Goal: Task Accomplishment & Management: Manage account settings

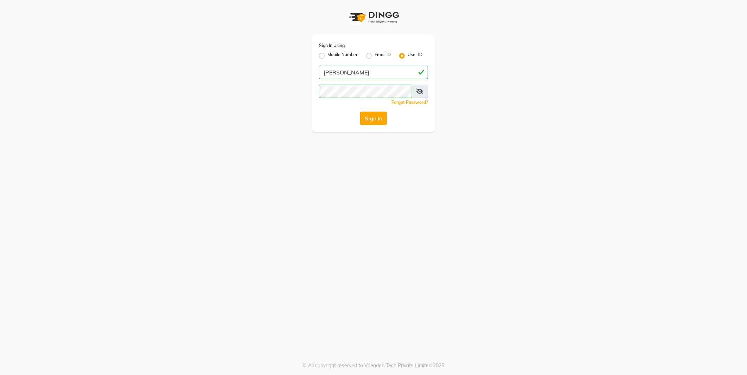
click at [372, 120] on button "Sign In" at bounding box center [373, 118] width 27 height 13
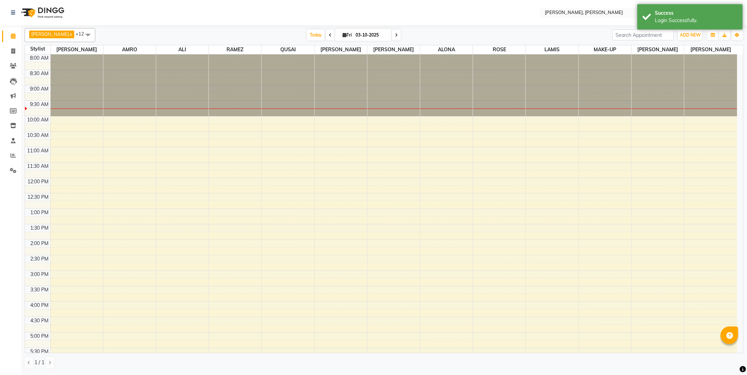
select select "en"
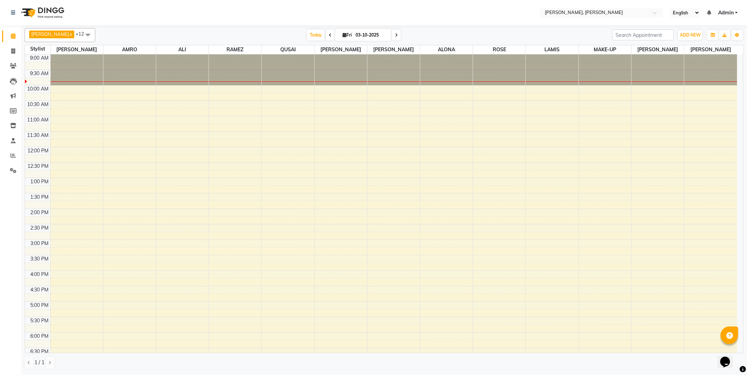
click at [329, 34] on icon at bounding box center [330, 35] width 3 height 4
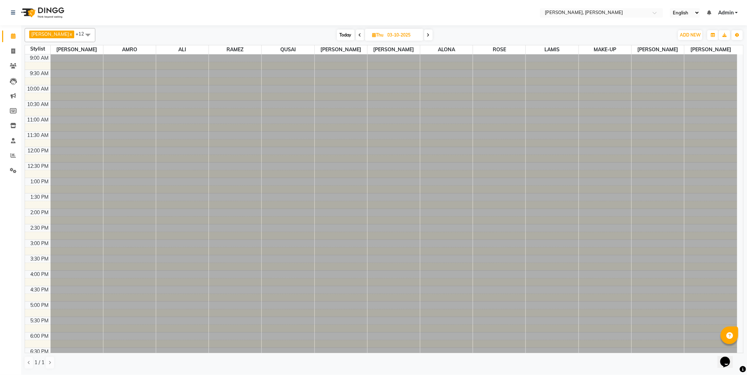
type input "02-10-2025"
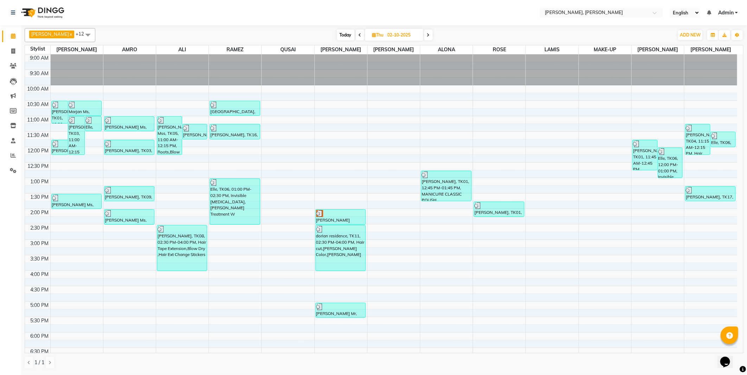
click at [57, 113] on div "[PERSON_NAME], TK01, 10:30 AM-11:15 AM, Roots" at bounding box center [60, 112] width 16 height 22
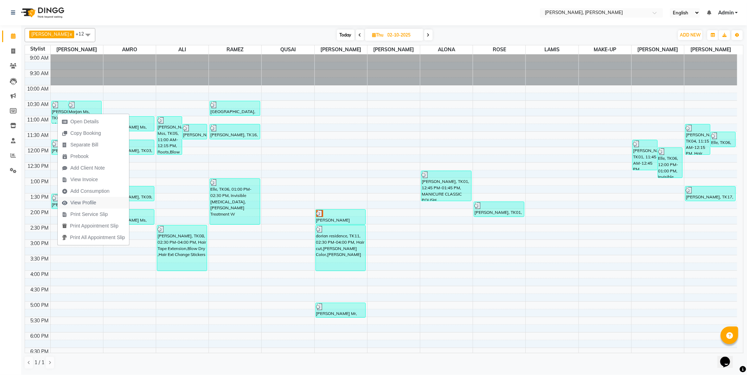
click at [83, 200] on span "View Profile" at bounding box center [83, 202] width 26 height 7
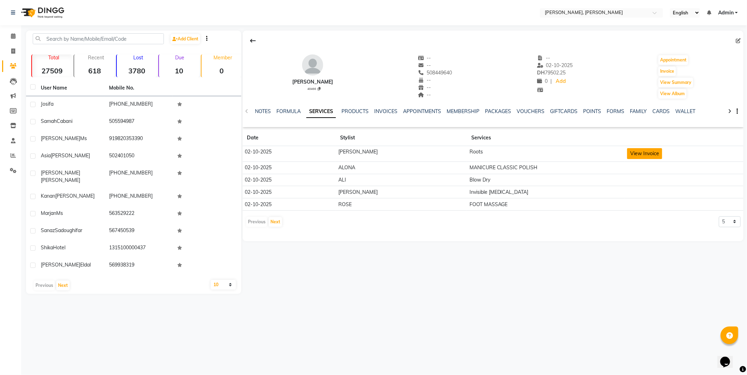
click at [629, 150] on button "View Invoice" at bounding box center [644, 153] width 35 height 11
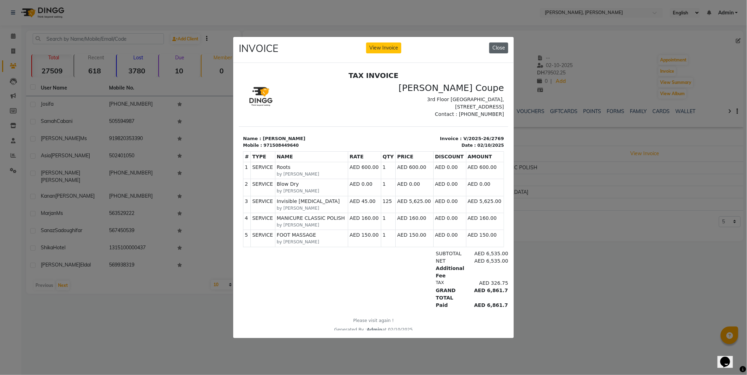
click at [503, 47] on button "Close" at bounding box center [498, 48] width 19 height 11
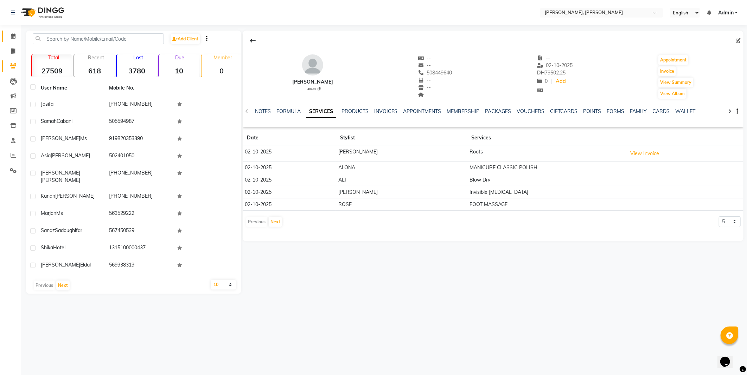
click at [13, 36] on icon at bounding box center [13, 35] width 5 height 5
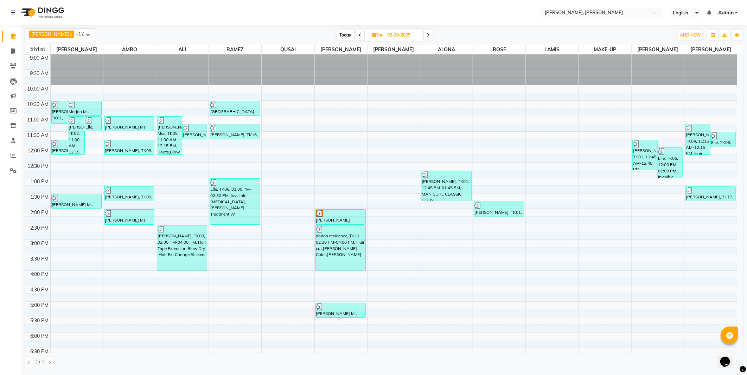
click at [339, 33] on span "Today" at bounding box center [346, 35] width 18 height 11
type input "03-10-2025"
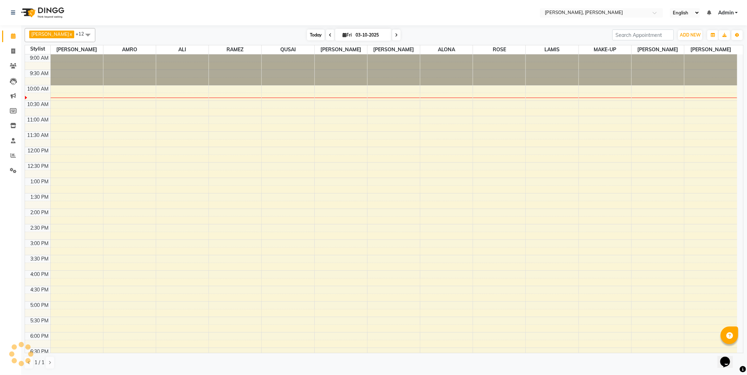
scroll to position [31, 0]
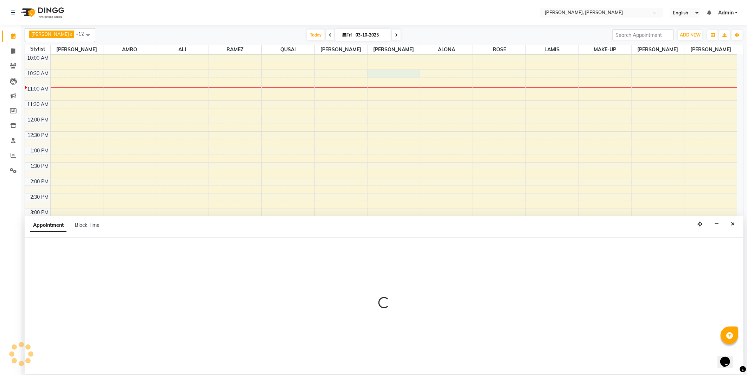
select select "62121"
select select "tentative"
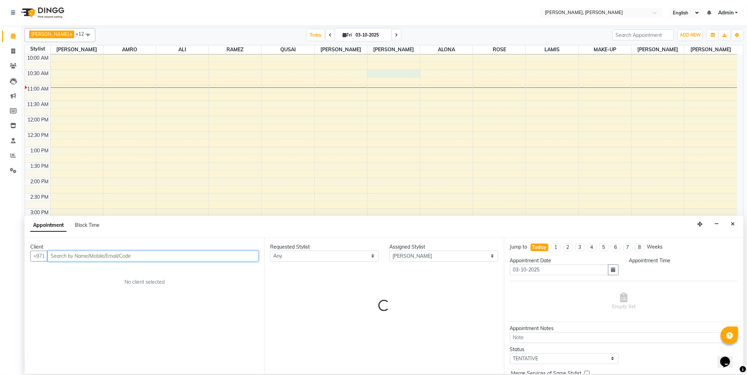
select select "630"
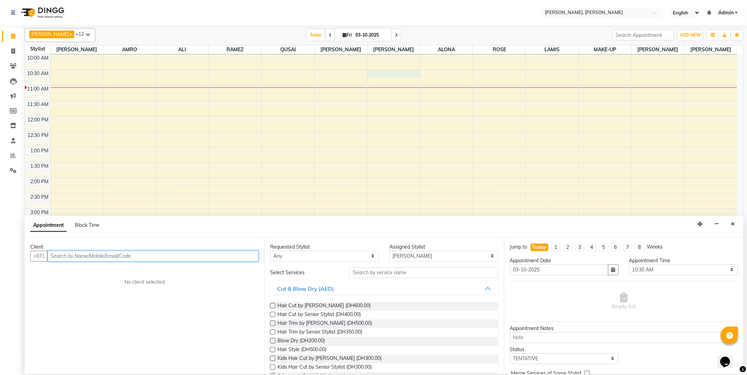
type input "o"
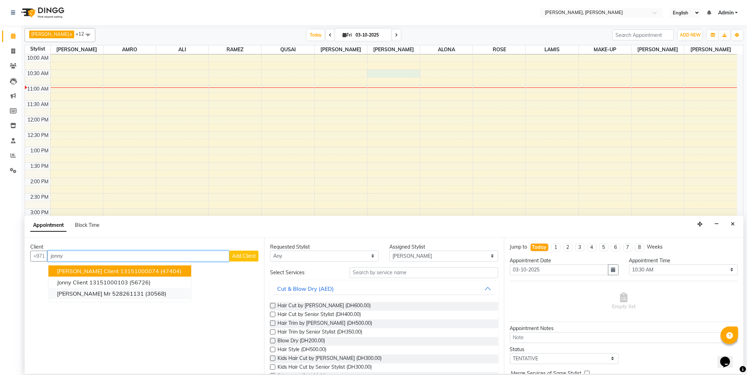
click at [112, 296] on ngb-highlight "528261131" at bounding box center [128, 293] width 32 height 7
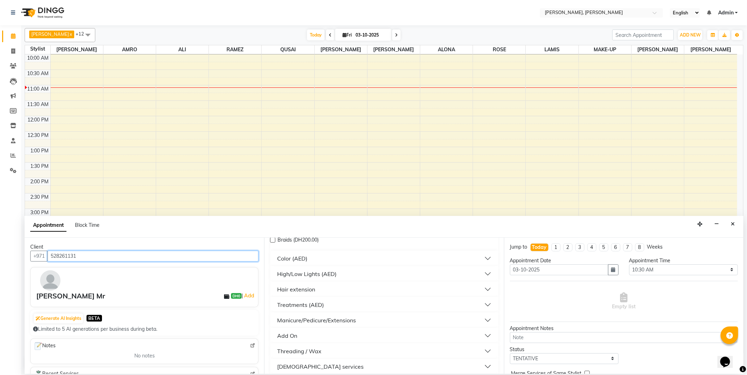
scroll to position [232, 0]
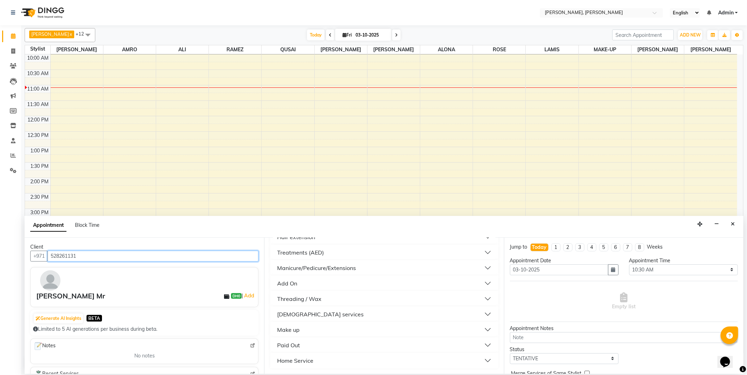
type input "528261131"
click at [297, 312] on div "[DEMOGRAPHIC_DATA] services" at bounding box center [320, 314] width 86 height 8
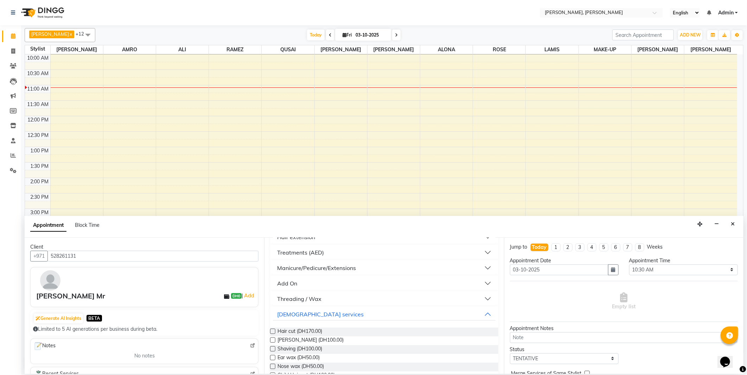
click at [272, 331] on label at bounding box center [272, 331] width 5 height 5
click at [272, 331] on input "checkbox" at bounding box center [272, 332] width 5 height 5
checkbox input "false"
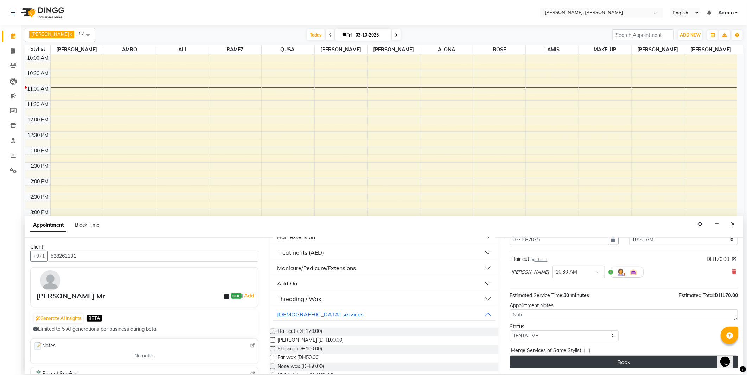
click at [592, 362] on button "Book" at bounding box center [624, 362] width 228 height 13
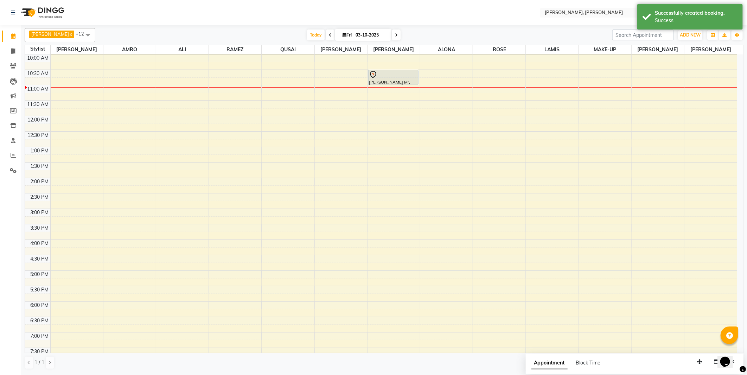
click at [388, 79] on div "[PERSON_NAME] Mr, TK01, 10:30 AM-11:00 AM, Hair cut" at bounding box center [393, 77] width 50 height 14
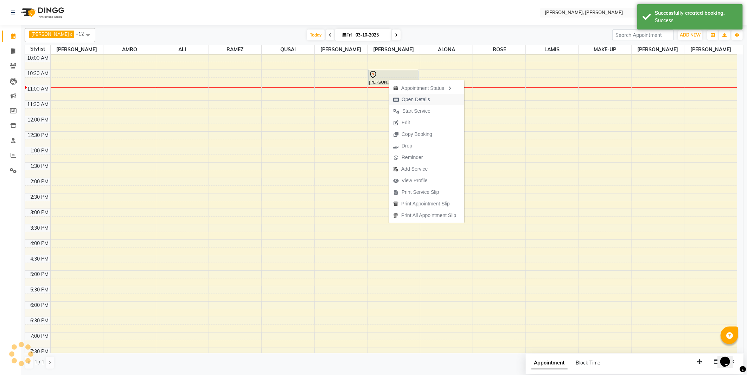
click at [422, 101] on span "Open Details" at bounding box center [415, 99] width 28 height 7
select select "7"
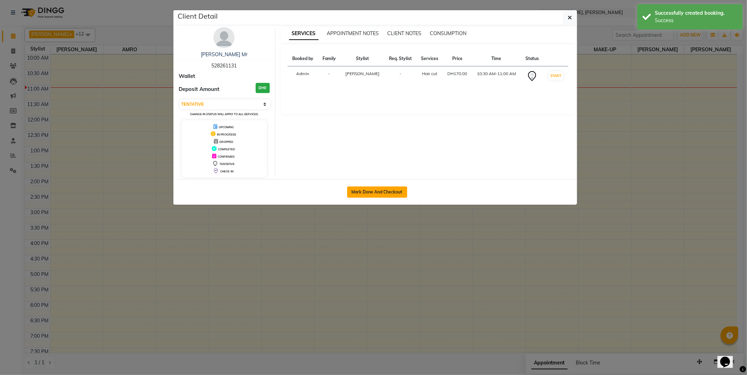
click at [375, 192] on button "Mark Done And Checkout" at bounding box center [377, 192] width 60 height 11
select select "service"
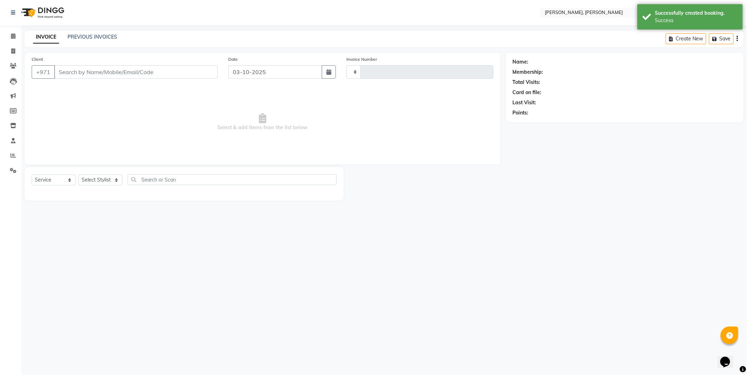
type input "2780"
select select "7142"
type input "528261131"
select select "62121"
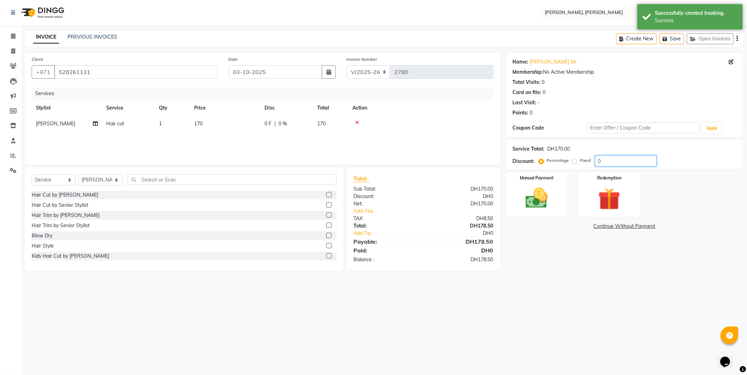
click at [612, 160] on input "0" at bounding box center [626, 161] width 62 height 11
type input "20"
click at [62, 182] on select "Select Service Product Membership Package Voucher Prepaid Gift Card" at bounding box center [54, 180] width 44 height 11
select select "product"
click at [32, 175] on select "Select Service Product Membership Package Voucher Prepaid Gift Card" at bounding box center [54, 180] width 44 height 11
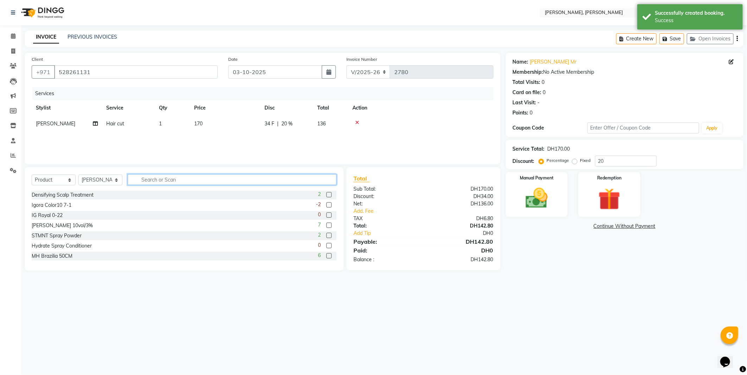
click at [164, 179] on input "text" at bounding box center [232, 179] width 209 height 11
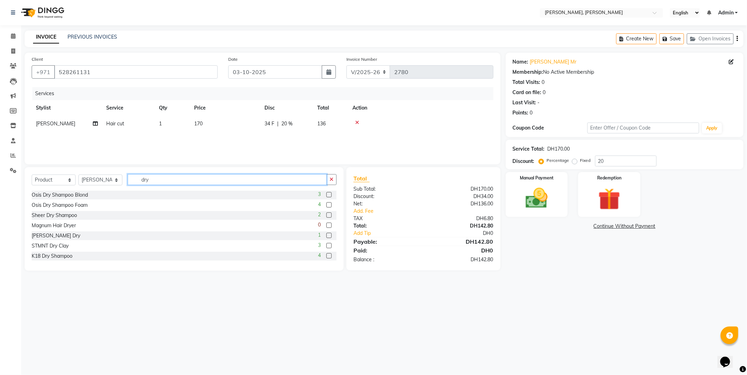
type input "dry"
click at [326, 246] on label at bounding box center [328, 245] width 5 height 5
click at [326, 246] on input "checkbox" at bounding box center [328, 246] width 5 height 5
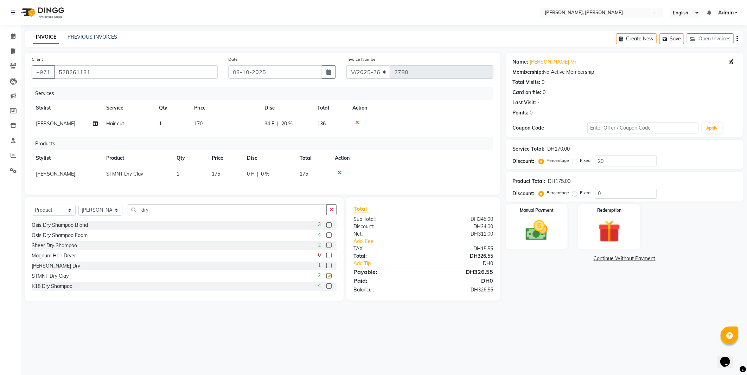
checkbox input "false"
click at [533, 232] on img at bounding box center [537, 231] width 36 height 26
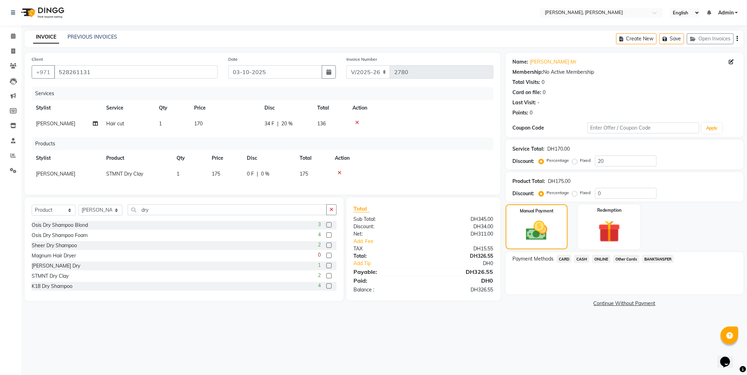
click at [625, 261] on span "Other Cards" at bounding box center [626, 259] width 26 height 8
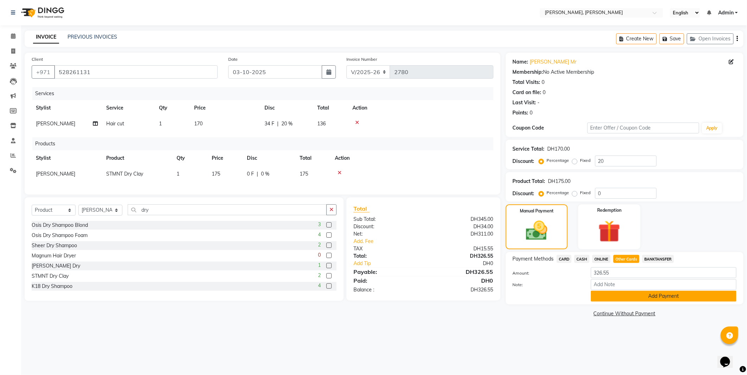
click at [646, 294] on button "Add Payment" at bounding box center [664, 296] width 146 height 11
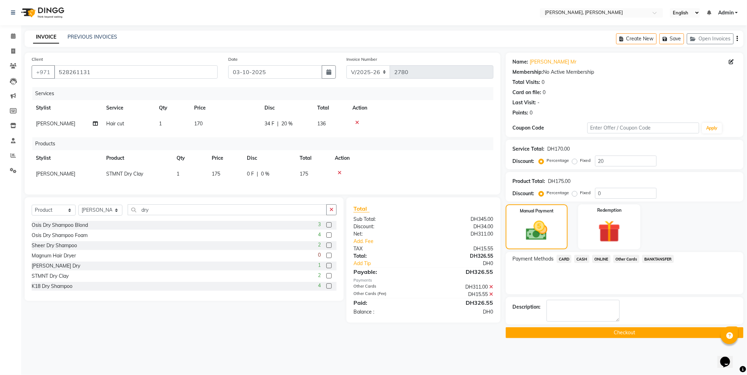
click at [592, 333] on button "Checkout" at bounding box center [625, 333] width 238 height 11
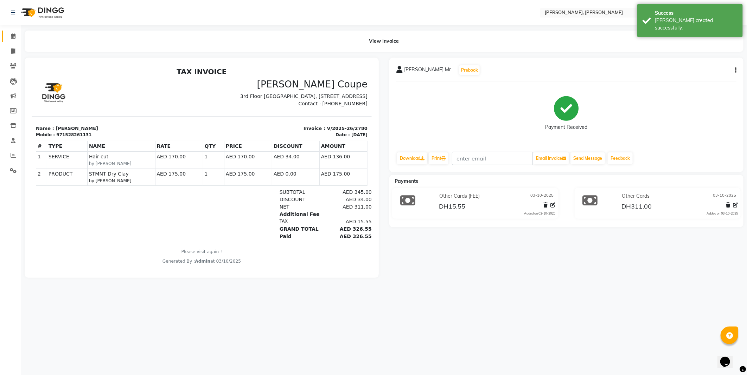
click at [12, 37] on icon at bounding box center [13, 35] width 5 height 5
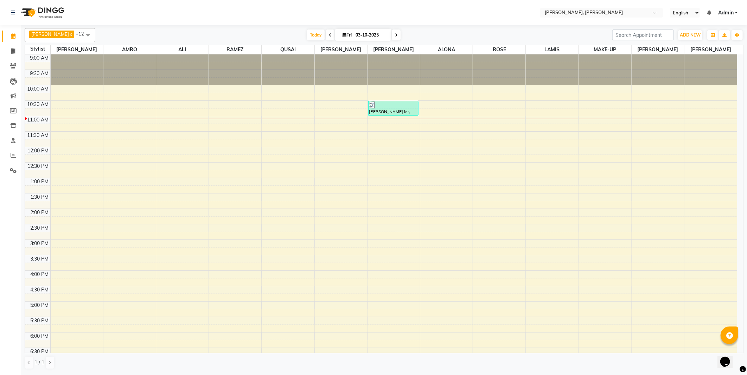
click at [76, 102] on td at bounding box center [393, 105] width 687 height 8
click at [74, 107] on div at bounding box center [77, 105] width 52 height 8
select select "59729"
select select "tentative"
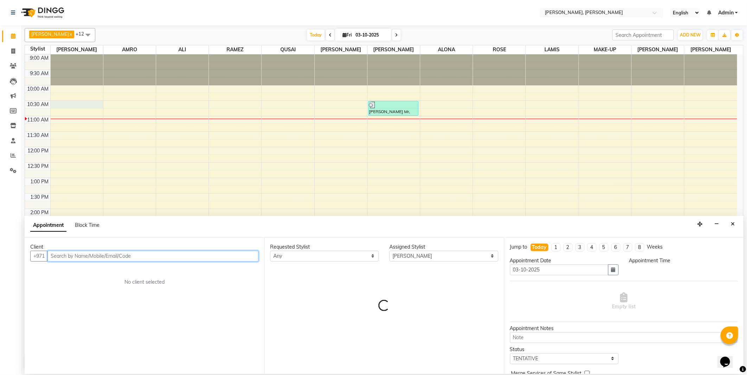
select select "630"
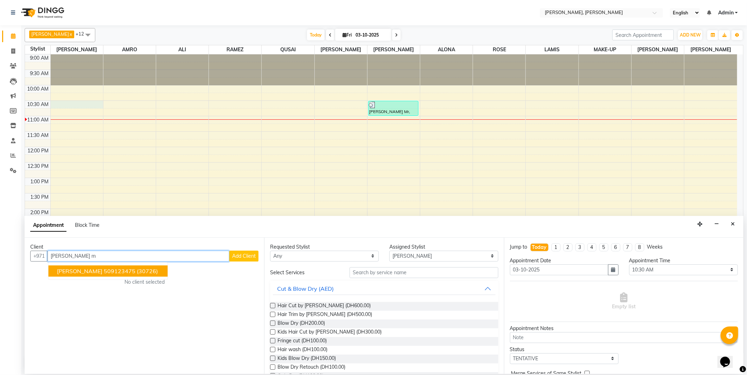
click at [148, 272] on span "(30726)" at bounding box center [147, 271] width 21 height 7
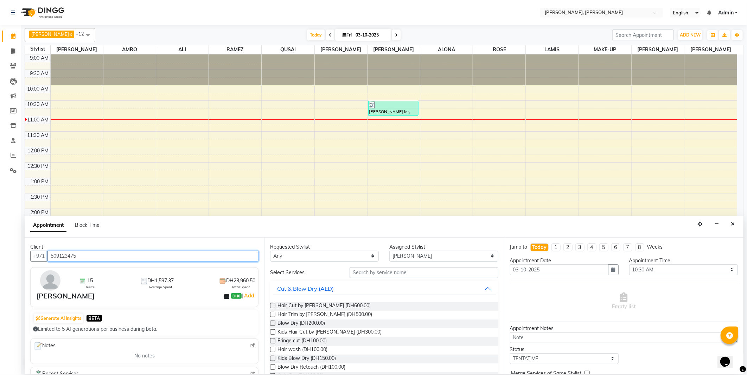
type input "509123475"
click at [312, 256] on select "Any [PERSON_NAME] [PERSON_NAME] ALYA [PERSON_NAME] AMRO [PERSON_NAME] [PERSON_N…" at bounding box center [324, 256] width 109 height 11
select select "59729"
click at [270, 251] on select "Any [PERSON_NAME] [PERSON_NAME] ALYA [PERSON_NAME] AMRO [PERSON_NAME] [PERSON_N…" at bounding box center [324, 256] width 109 height 11
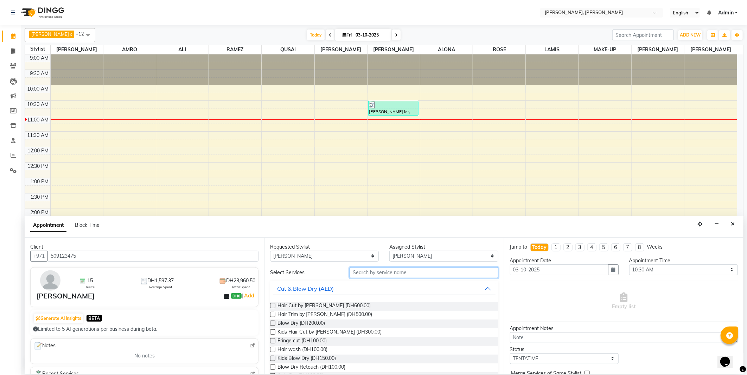
click at [373, 274] on input "text" at bounding box center [423, 273] width 148 height 11
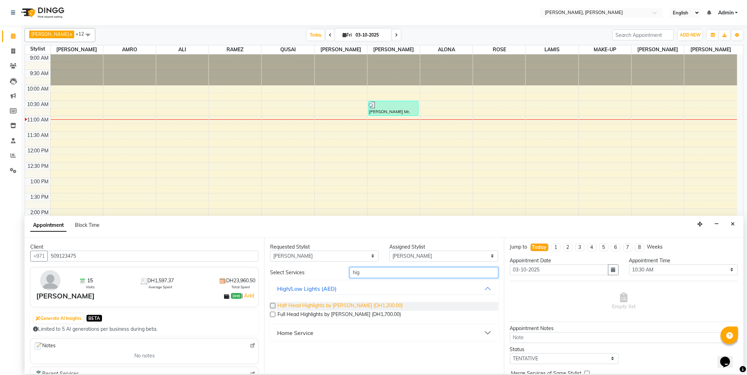
type input "hig"
click at [301, 305] on span "Half Head Highlights by [PERSON_NAME] (DH1,200.00)" at bounding box center [339, 306] width 125 height 9
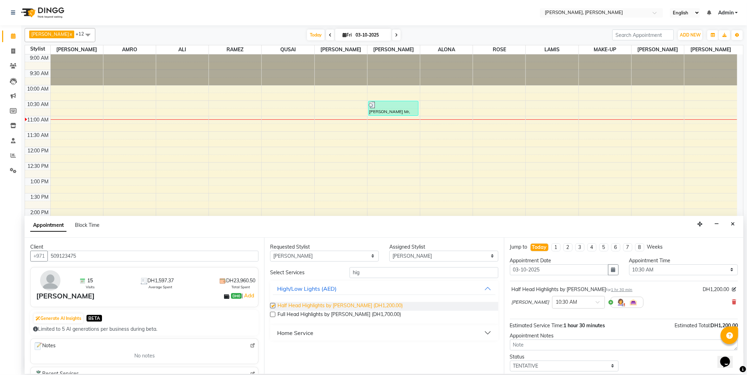
checkbox input "false"
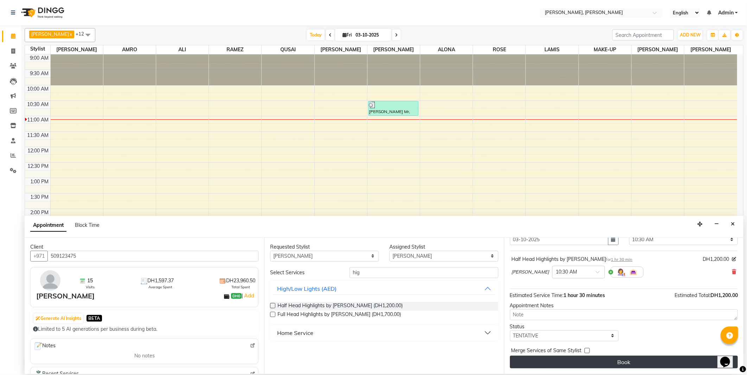
click at [628, 366] on button "Book" at bounding box center [624, 362] width 228 height 13
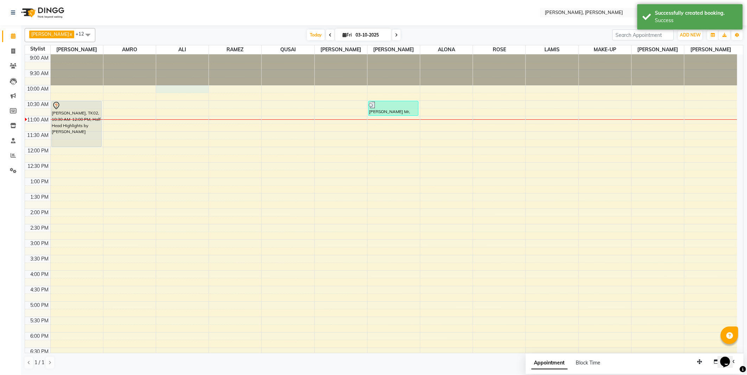
click at [189, 91] on div at bounding box center [182, 89] width 52 height 8
select select "59741"
select select "600"
select select "tentative"
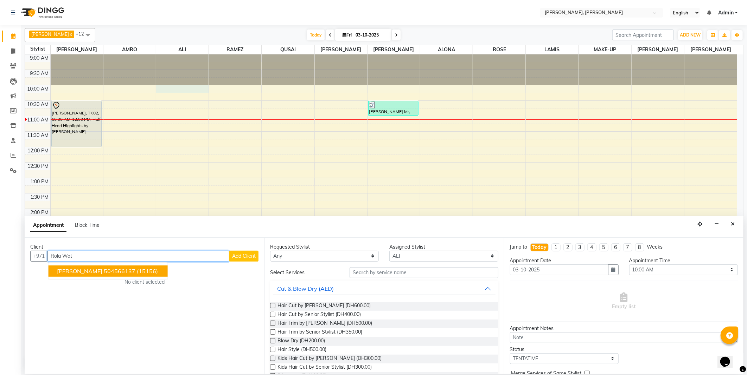
click at [137, 272] on span "(15156)" at bounding box center [147, 271] width 21 height 7
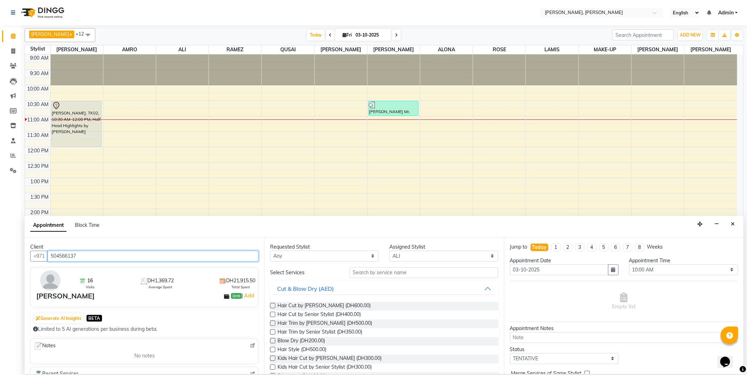
type input "504566137"
click at [307, 254] on select "Any [PERSON_NAME] [PERSON_NAME] ALYA [PERSON_NAME] AMRO [PERSON_NAME] [PERSON_N…" at bounding box center [324, 256] width 109 height 11
select select "59741"
click at [270, 251] on select "Any [PERSON_NAME] [PERSON_NAME] ALYA [PERSON_NAME] AMRO [PERSON_NAME] [PERSON_N…" at bounding box center [324, 256] width 109 height 11
click at [376, 272] on input "text" at bounding box center [423, 273] width 148 height 11
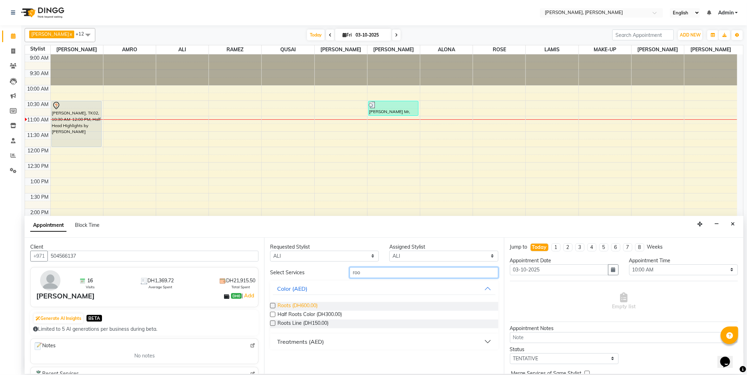
type input "roo"
click at [299, 302] on span "Roots (DH600.00)" at bounding box center [297, 306] width 40 height 9
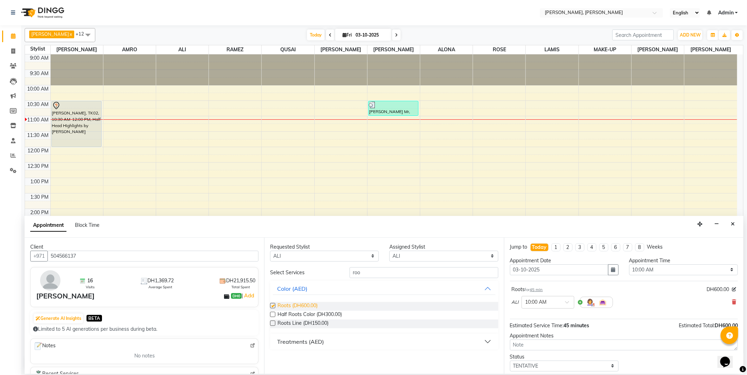
checkbox input "false"
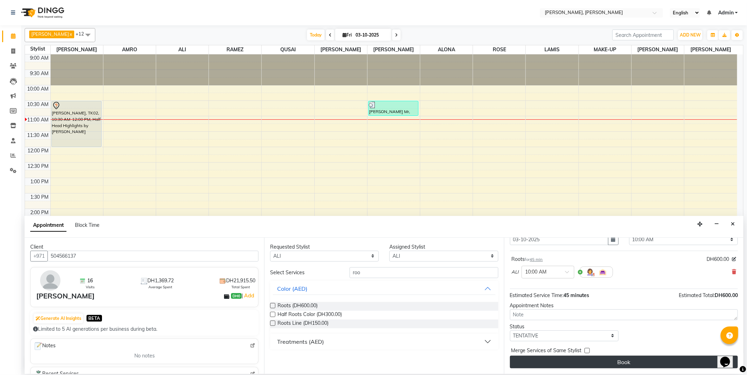
click at [620, 362] on button "Book" at bounding box center [624, 362] width 228 height 13
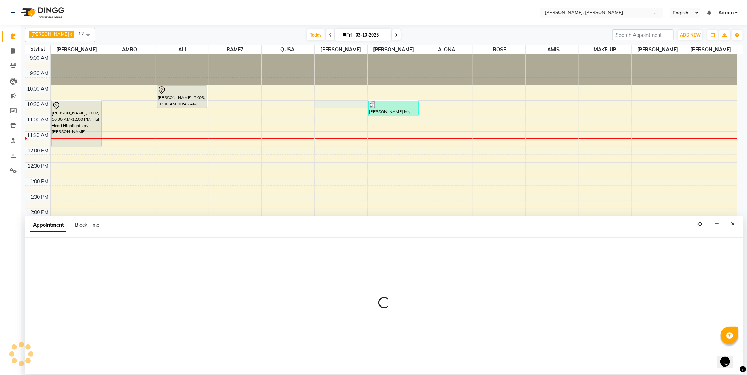
select select "59752"
select select "630"
select select "tentative"
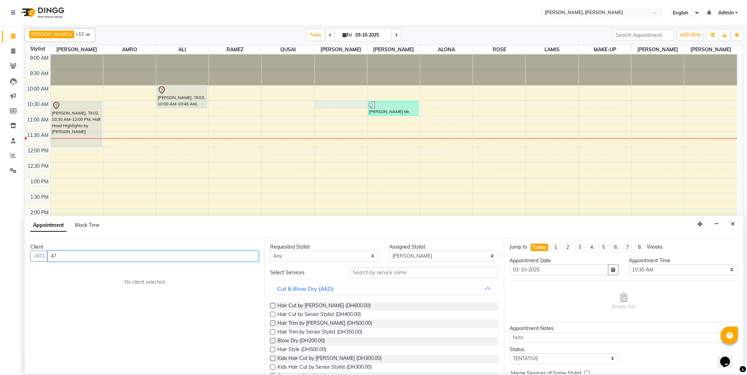
type input "4"
type input "447928405885"
click at [241, 256] on span "Add Client" at bounding box center [244, 256] width 24 height 6
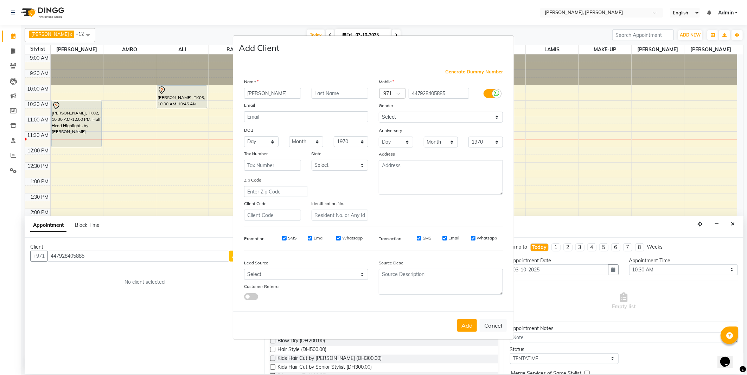
type input "[PERSON_NAME]"
click at [332, 90] on input "text" at bounding box center [339, 93] width 57 height 11
type input "[PERSON_NAME] client"
click at [422, 116] on select "Select [DEMOGRAPHIC_DATA] [DEMOGRAPHIC_DATA] Other Prefer Not To Say" at bounding box center [441, 117] width 124 height 11
click at [379, 112] on select "Select [DEMOGRAPHIC_DATA] [DEMOGRAPHIC_DATA] Other Prefer Not To Say" at bounding box center [441, 117] width 124 height 11
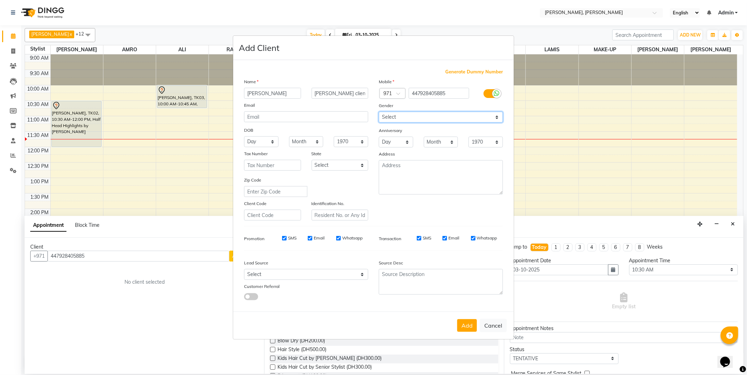
click at [406, 118] on select "Select [DEMOGRAPHIC_DATA] [DEMOGRAPHIC_DATA] Other Prefer Not To Say" at bounding box center [441, 117] width 124 height 11
select select "[DEMOGRAPHIC_DATA]"
click at [379, 112] on select "Select [DEMOGRAPHIC_DATA] [DEMOGRAPHIC_DATA] Other Prefer Not To Say" at bounding box center [441, 117] width 124 height 11
click at [347, 163] on select "Select Abu Zabi Ajman [GEOGRAPHIC_DATA] Ras al-Khaymah Sharjah Sharjha [GEOGRAP…" at bounding box center [339, 165] width 57 height 11
select select "3798"
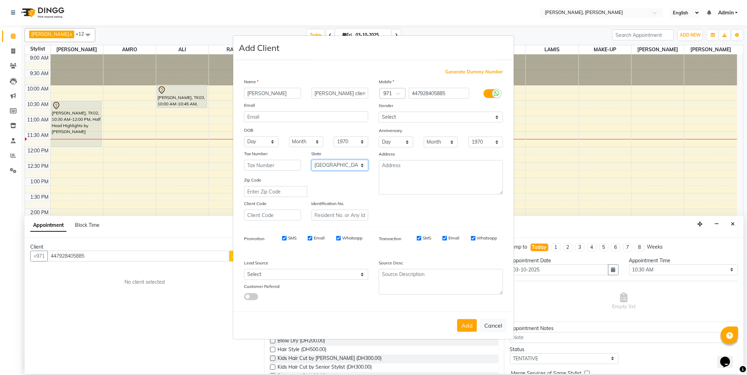
click at [311, 160] on select "Select Abu Zabi Ajman [GEOGRAPHIC_DATA] Ras al-Khaymah Sharjah Sharjha [GEOGRAP…" at bounding box center [339, 165] width 57 height 11
click at [461, 328] on button "Add" at bounding box center [467, 326] width 20 height 13
select select
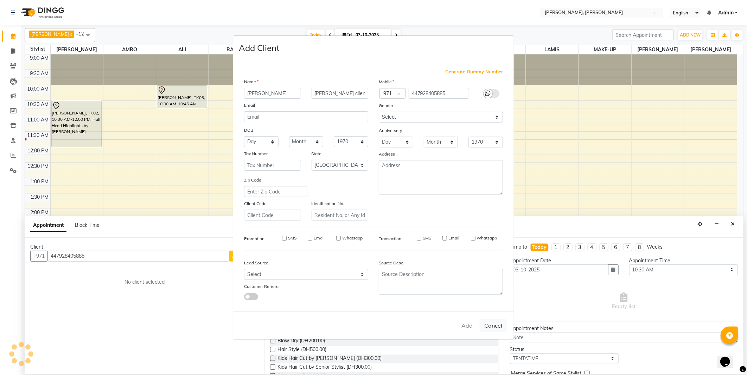
select select "null"
select select
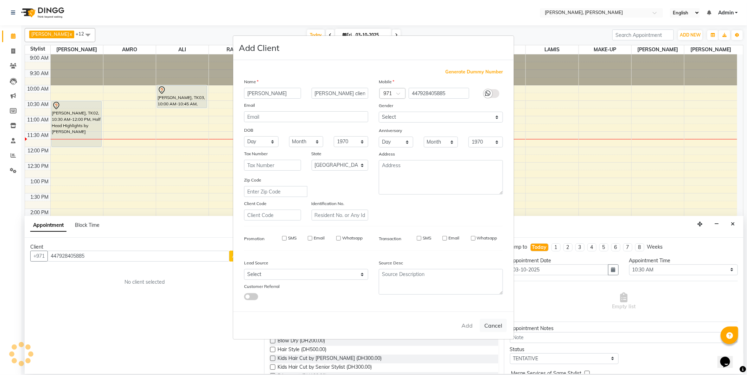
checkbox input "false"
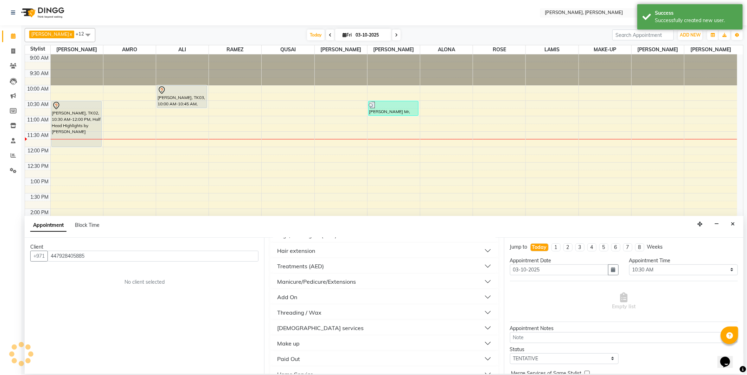
scroll to position [232, 0]
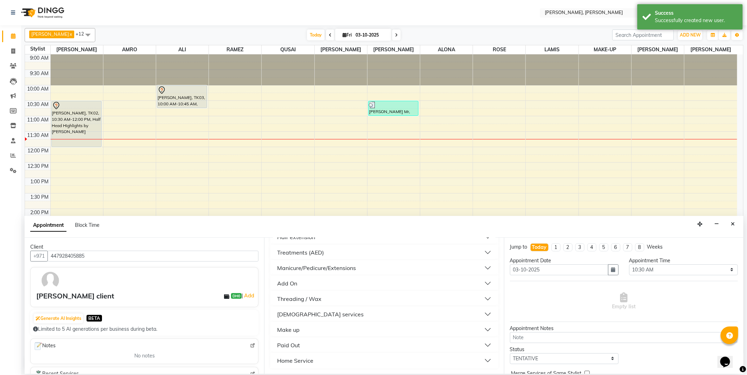
click at [295, 316] on div "[DEMOGRAPHIC_DATA] services" at bounding box center [320, 314] width 86 height 8
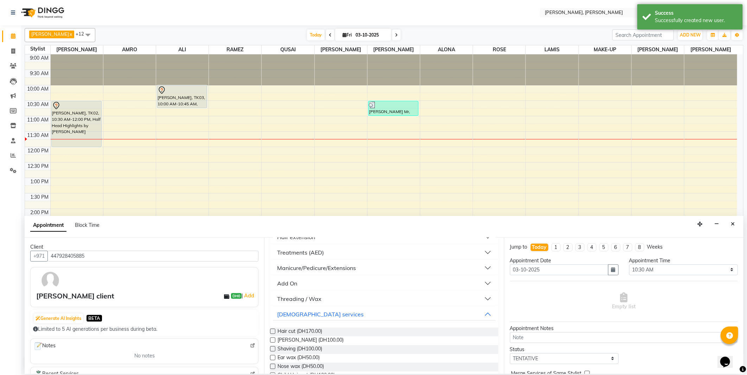
click at [272, 331] on label at bounding box center [272, 331] width 5 height 5
click at [272, 331] on input "checkbox" at bounding box center [272, 332] width 5 height 5
checkbox input "false"
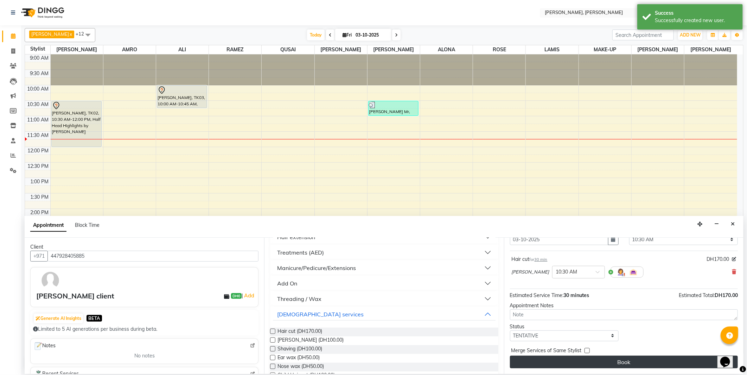
click at [570, 359] on button "Book" at bounding box center [624, 362] width 228 height 13
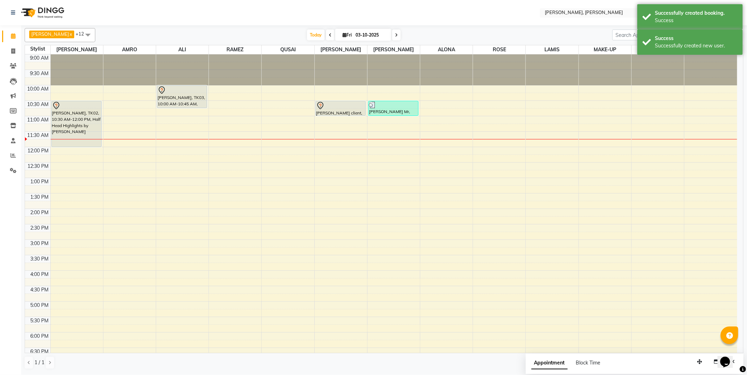
click at [342, 108] on div at bounding box center [340, 106] width 49 height 8
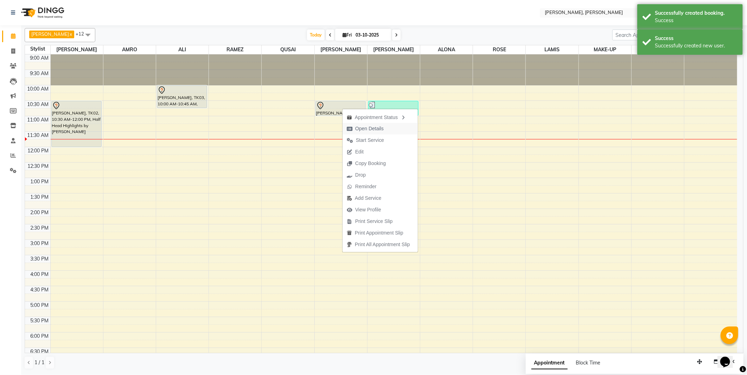
click at [362, 129] on span "Open Details" at bounding box center [369, 128] width 28 height 7
select select "7"
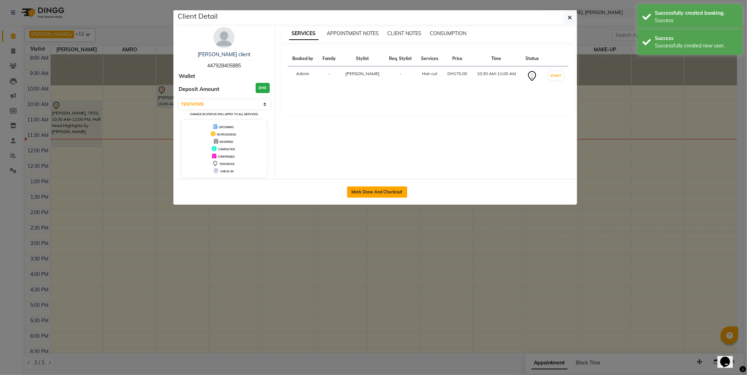
click at [387, 187] on button "Mark Done And Checkout" at bounding box center [377, 192] width 60 height 11
select select "service"
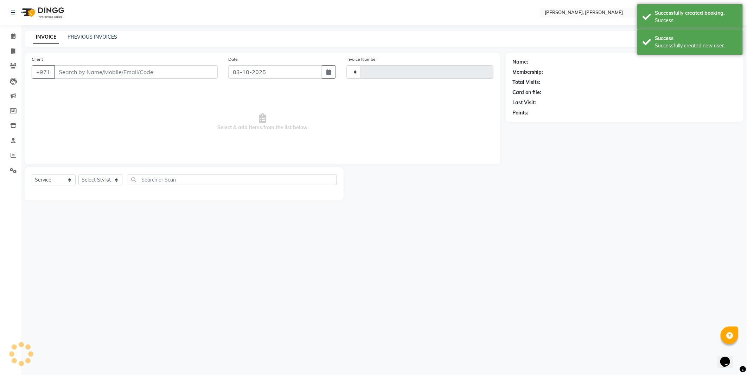
type input "2781"
select select "7142"
type input "447928405885"
select select "59752"
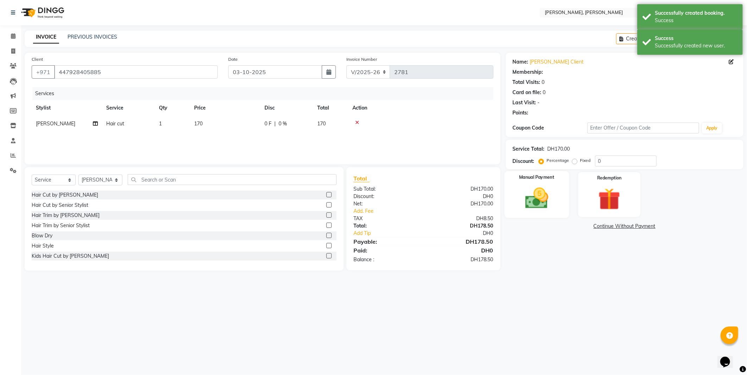
click at [529, 200] on img at bounding box center [537, 198] width 38 height 27
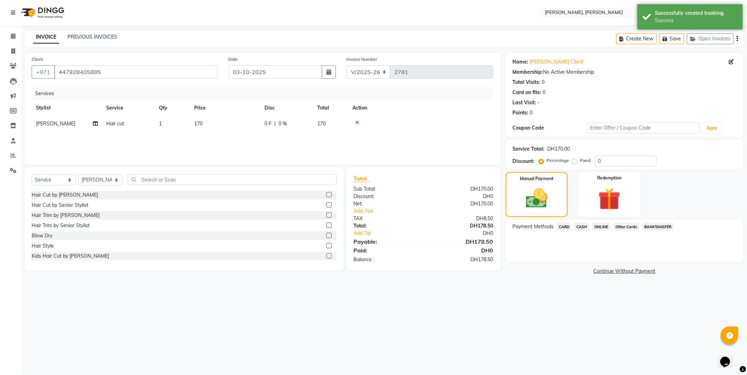
click at [559, 226] on span "CARD" at bounding box center [563, 227] width 15 height 8
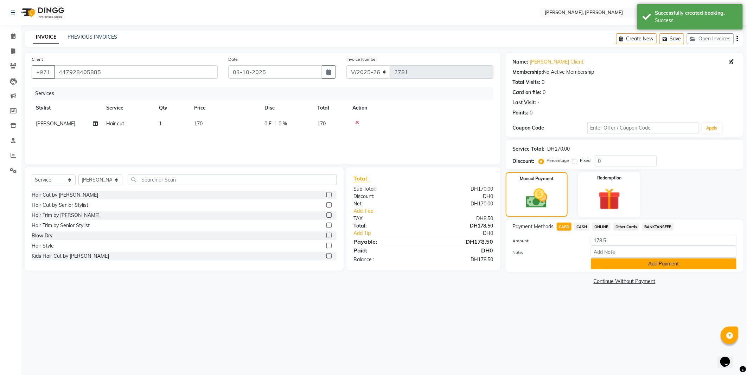
click at [603, 262] on button "Add Payment" at bounding box center [664, 264] width 146 height 11
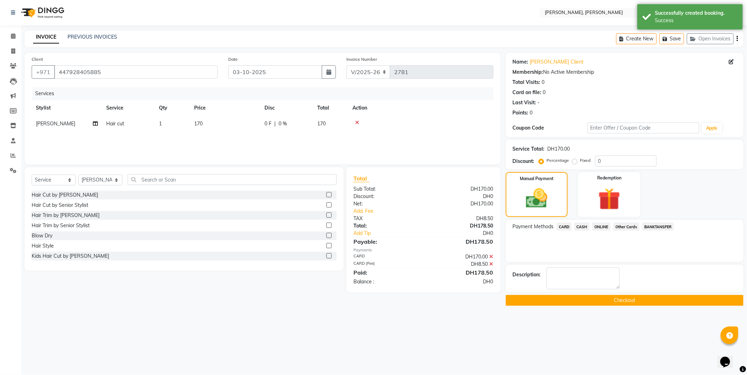
click at [592, 300] on button "Checkout" at bounding box center [625, 300] width 238 height 11
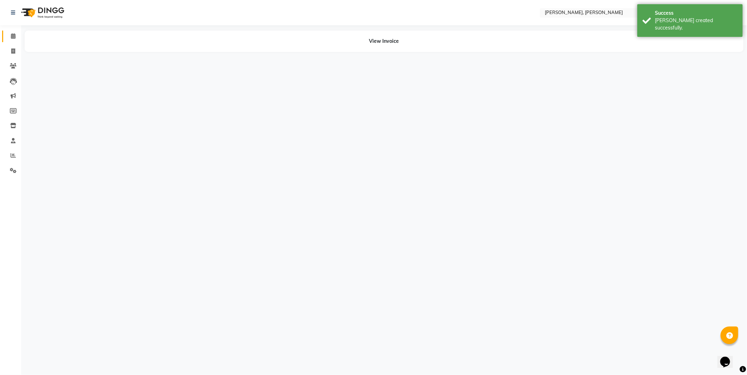
click at [12, 36] on icon at bounding box center [13, 35] width 5 height 5
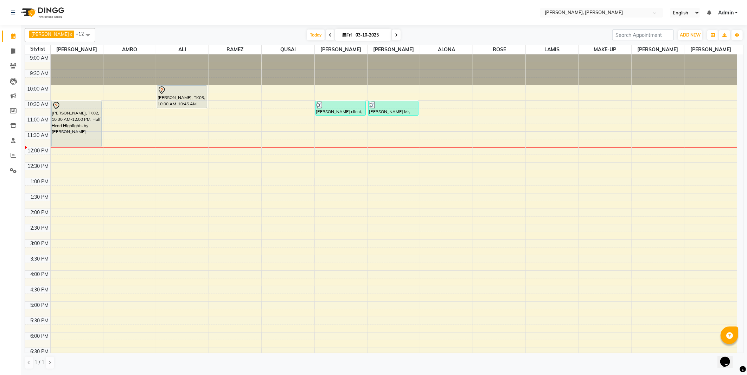
click at [184, 101] on div "[PERSON_NAME], TK03, 10:00 AM-10:45 AM, Roots" at bounding box center [182, 97] width 50 height 22
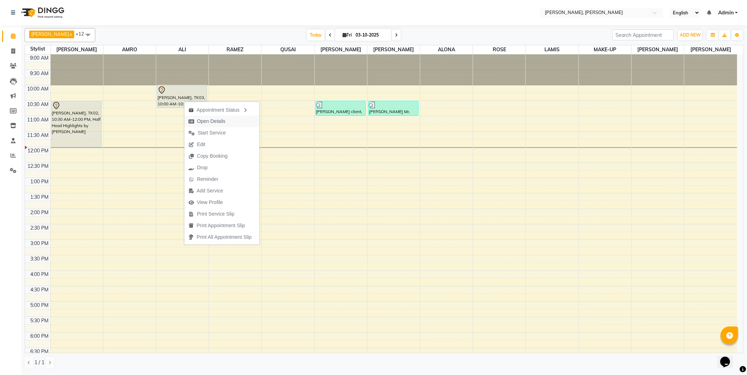
click at [207, 118] on span "Open Details" at bounding box center [211, 121] width 28 height 7
select select "7"
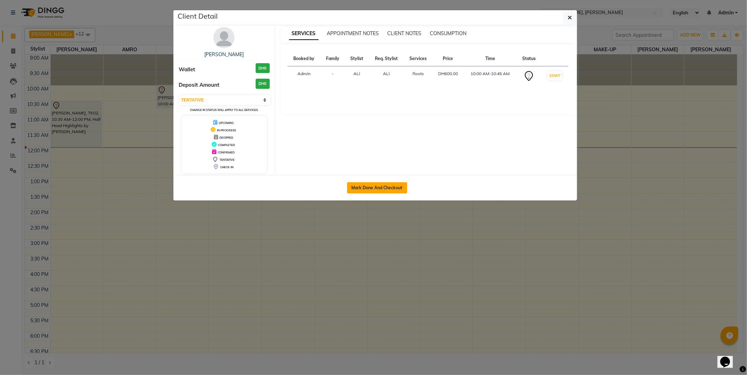
click at [367, 188] on button "Mark Done And Checkout" at bounding box center [377, 187] width 60 height 11
select select "service"
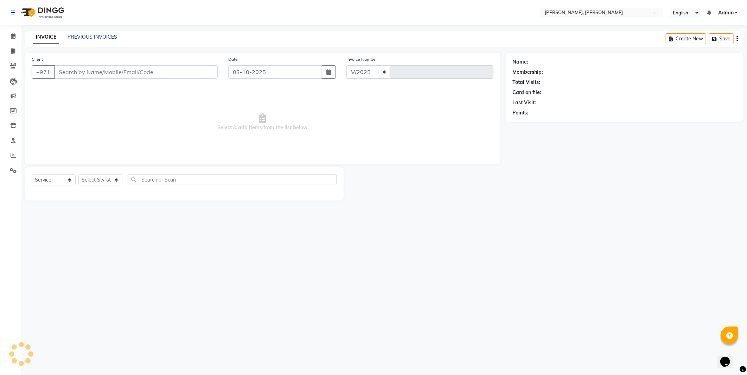
select select "7142"
type input "2782"
type input "504566137"
select select "59741"
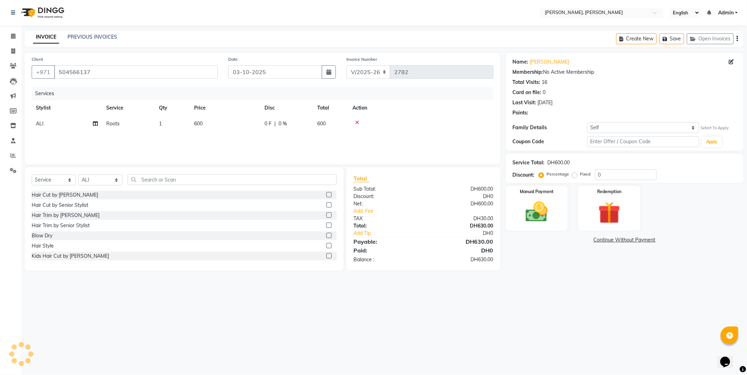
click at [205, 125] on td "600" at bounding box center [225, 124] width 70 height 16
select select "59741"
click at [230, 125] on input "600" at bounding box center [258, 125] width 62 height 11
type input "400"
click at [239, 140] on div "Services Stylist Service Qty Price Disc Total Action [PERSON_NAME] [PERSON_NAME…" at bounding box center [263, 122] width 462 height 70
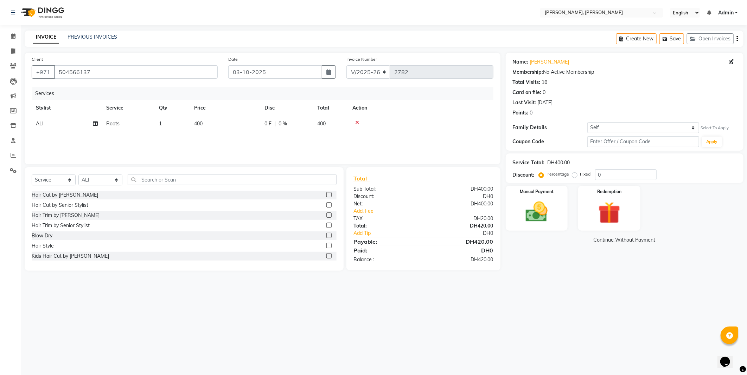
click at [326, 236] on label at bounding box center [328, 235] width 5 height 5
click at [326, 236] on input "checkbox" at bounding box center [328, 236] width 5 height 5
checkbox input "false"
click at [202, 137] on span "200" at bounding box center [198, 139] width 8 height 6
select select "59741"
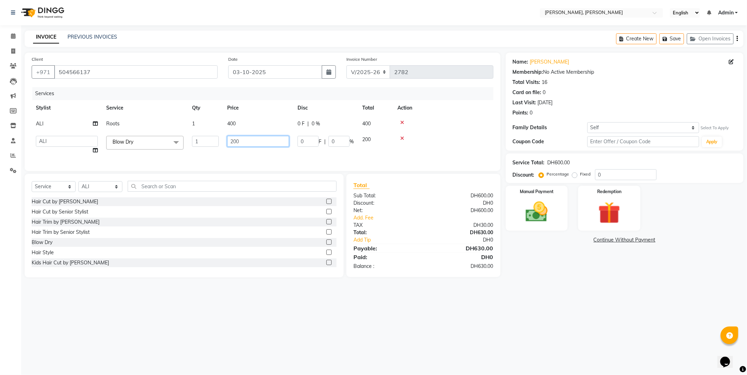
click at [236, 143] on input "200" at bounding box center [258, 141] width 62 height 11
type input "170"
click at [255, 153] on div "Services Stylist Service Qty Price Disc Total Action ALI Roots 1 400 0 F | 0 % …" at bounding box center [263, 125] width 462 height 77
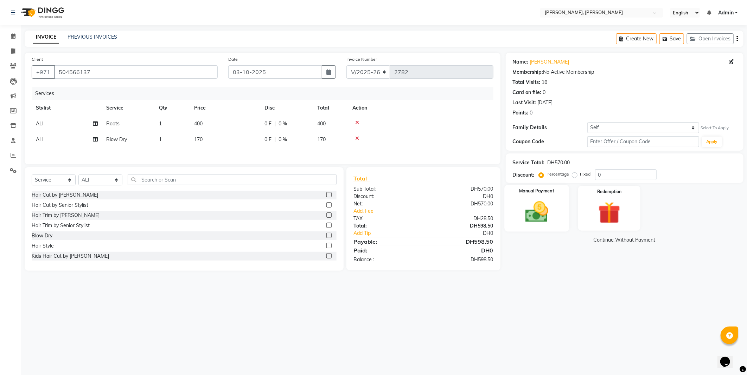
click at [524, 212] on img at bounding box center [537, 212] width 38 height 27
click at [633, 243] on span "Other Cards" at bounding box center [626, 241] width 26 height 8
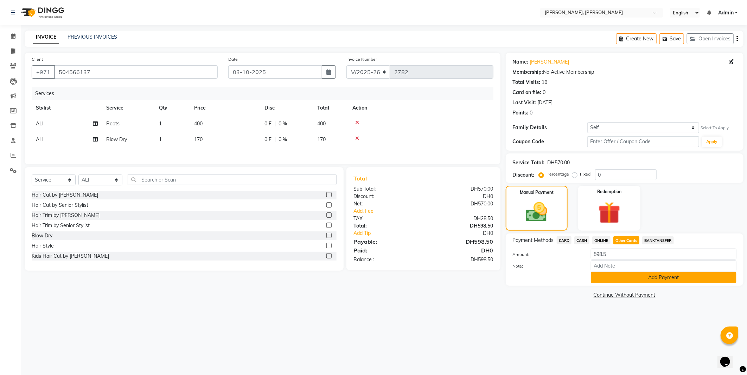
click at [641, 279] on button "Add Payment" at bounding box center [664, 277] width 146 height 11
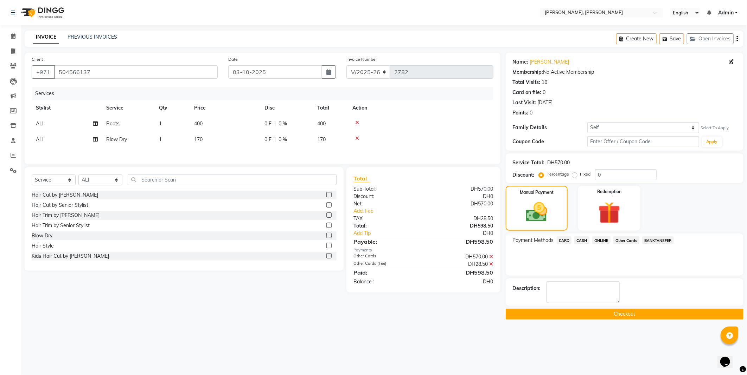
click at [623, 315] on button "Checkout" at bounding box center [625, 314] width 238 height 11
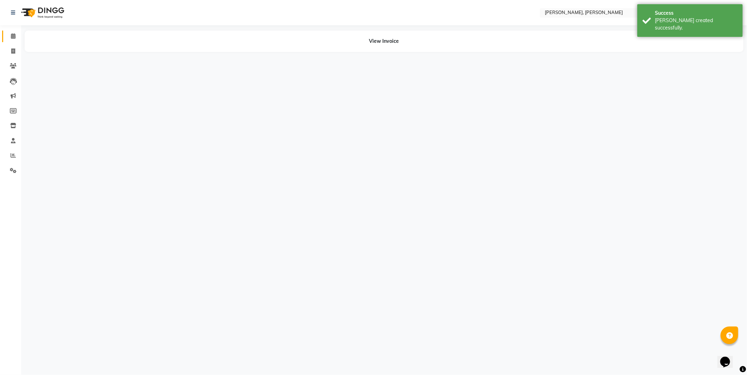
click at [13, 36] on icon at bounding box center [13, 35] width 5 height 5
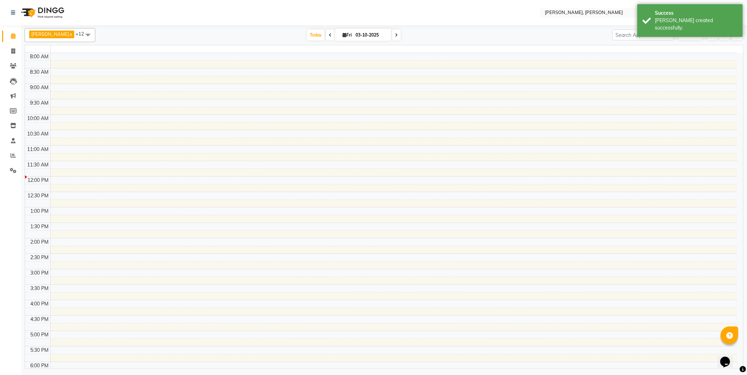
click at [13, 36] on icon at bounding box center [13, 35] width 5 height 5
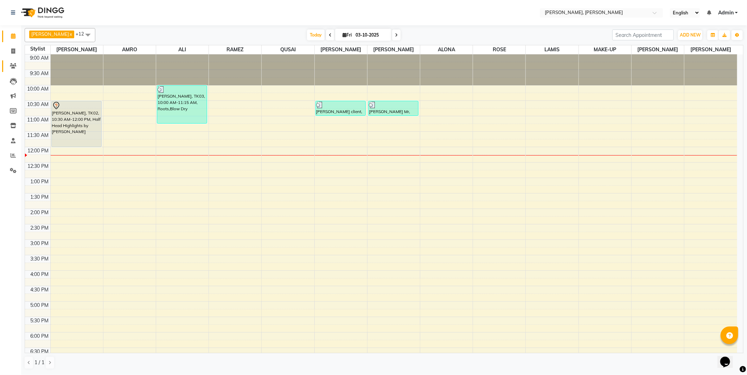
click at [13, 66] on icon at bounding box center [13, 65] width 7 height 5
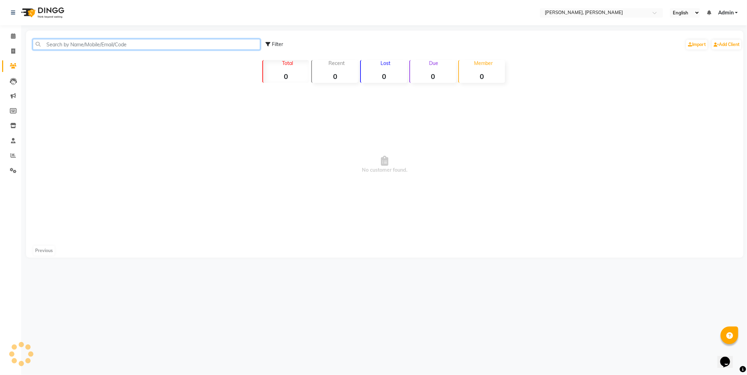
click at [57, 45] on input "text" at bounding box center [146, 44] width 227 height 11
type input "a"
type input "A"
click at [14, 53] on icon at bounding box center [13, 51] width 4 height 5
select select "service"
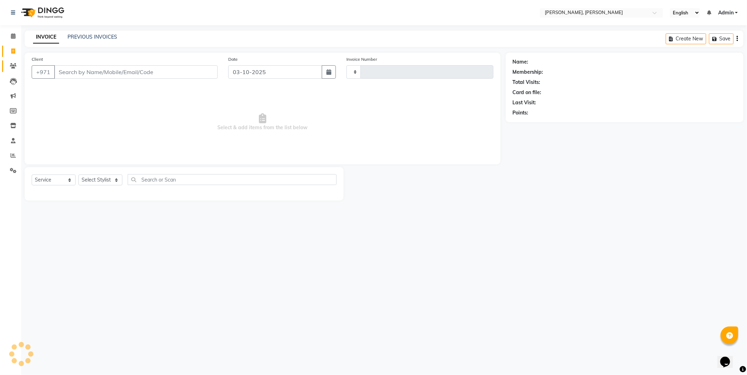
click at [15, 69] on icon at bounding box center [13, 65] width 7 height 5
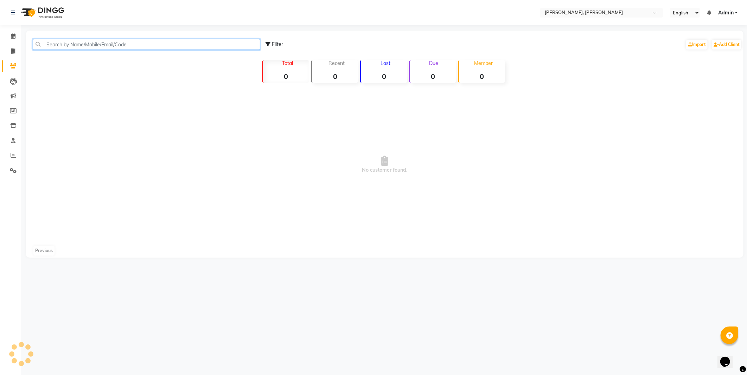
click at [63, 42] on input "text" at bounding box center [146, 44] width 227 height 11
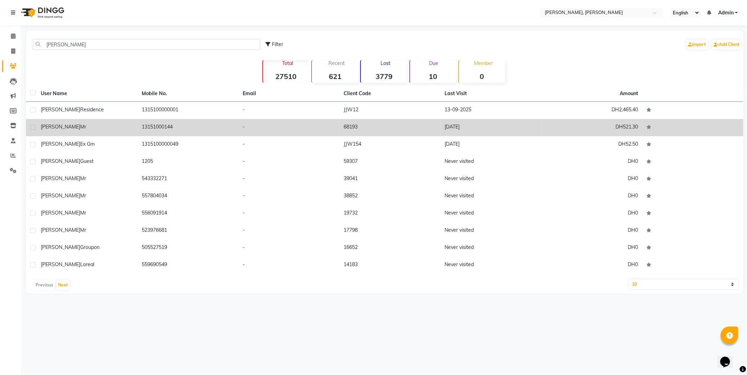
click at [80, 129] on span "Mr" at bounding box center [83, 127] width 6 height 6
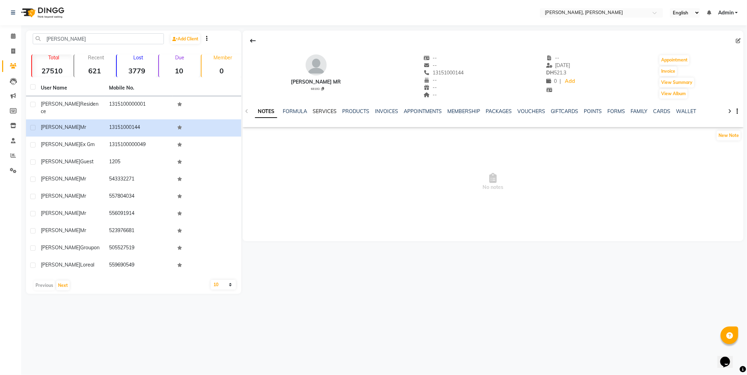
click at [323, 111] on link "SERVICES" at bounding box center [325, 111] width 24 height 6
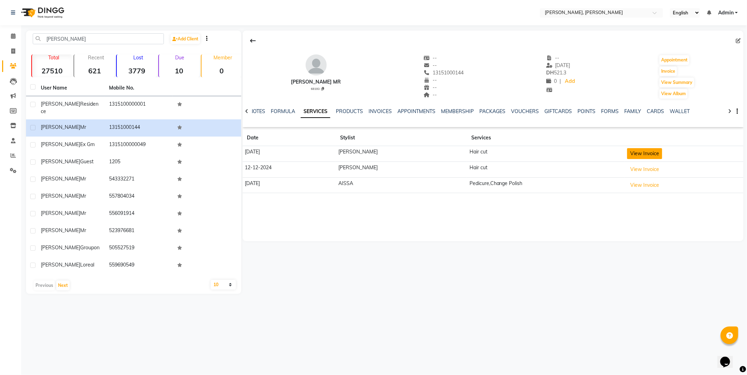
click at [631, 153] on button "View Invoice" at bounding box center [644, 153] width 35 height 11
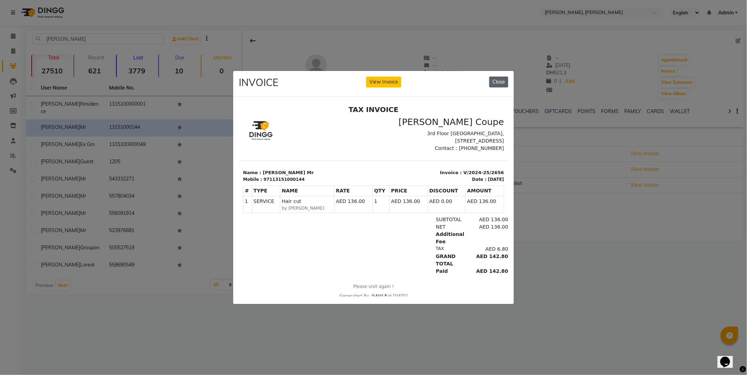
click at [490, 79] on button "Close" at bounding box center [498, 82] width 19 height 11
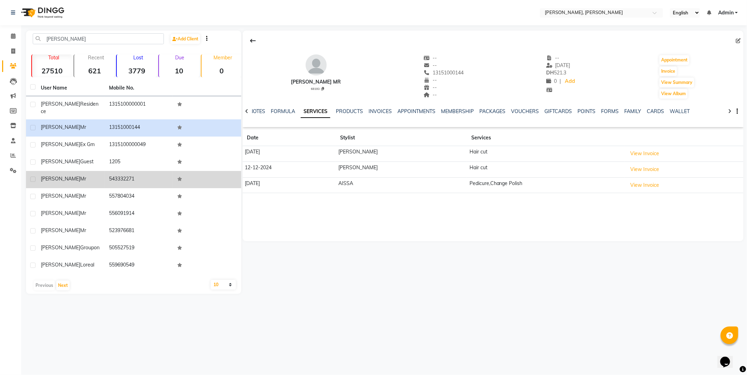
click at [78, 175] on div "[PERSON_NAME] Mr" at bounding box center [71, 178] width 60 height 7
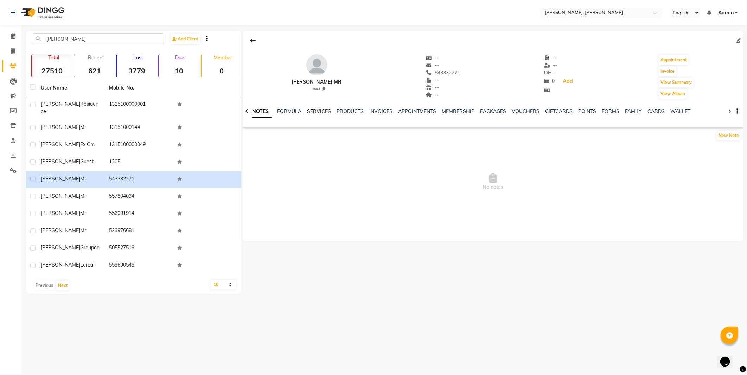
click at [319, 108] on link "SERVICES" at bounding box center [319, 111] width 24 height 6
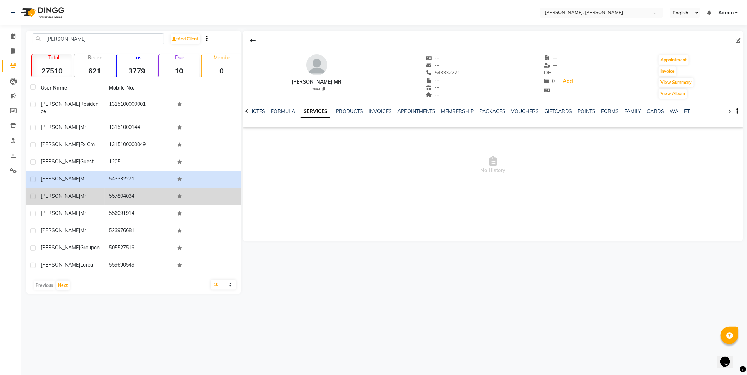
click at [95, 193] on div "[PERSON_NAME] Mr" at bounding box center [71, 196] width 60 height 7
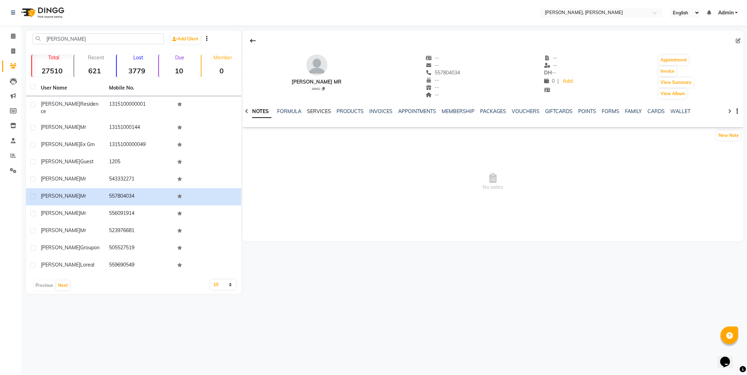
click at [323, 112] on link "SERVICES" at bounding box center [319, 111] width 24 height 6
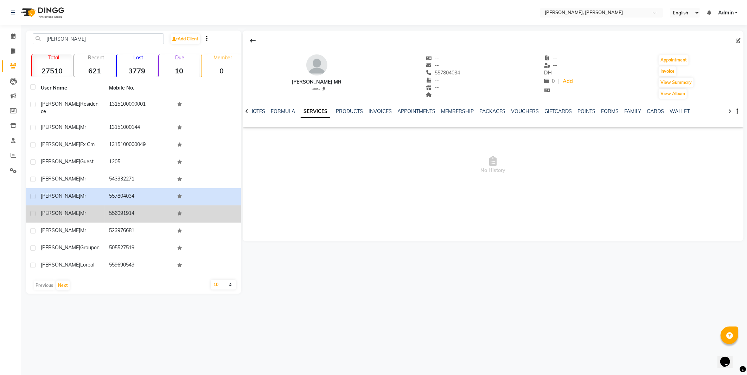
click at [116, 207] on td "556091914" at bounding box center [139, 214] width 68 height 17
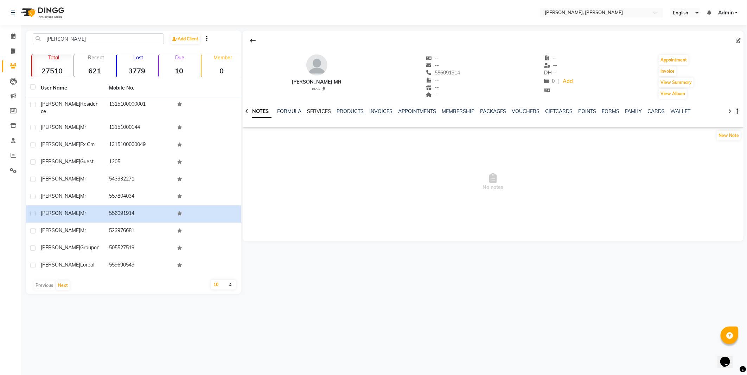
click at [326, 109] on link "SERVICES" at bounding box center [319, 111] width 24 height 6
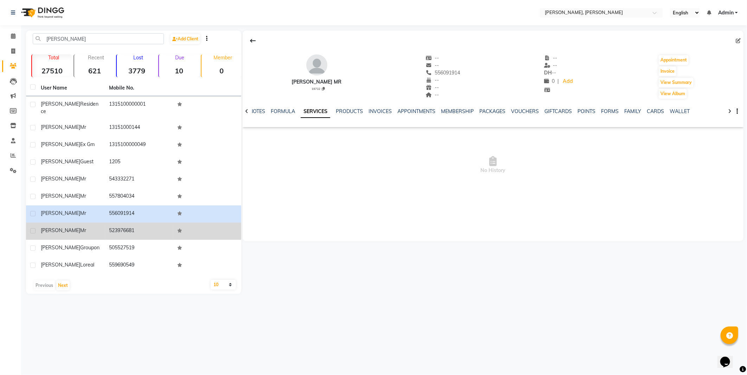
click at [115, 224] on td "523976681" at bounding box center [139, 231] width 68 height 17
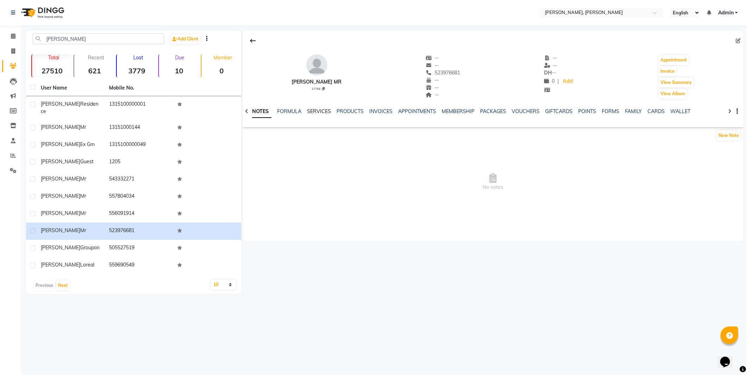
click at [326, 114] on link "SERVICES" at bounding box center [319, 111] width 24 height 6
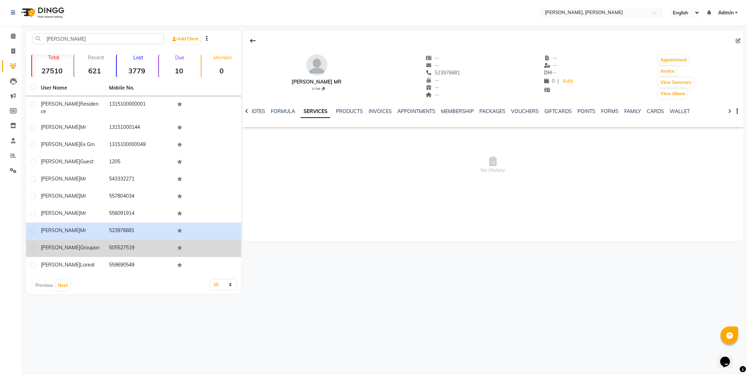
click at [117, 240] on td "505527519" at bounding box center [139, 248] width 68 height 17
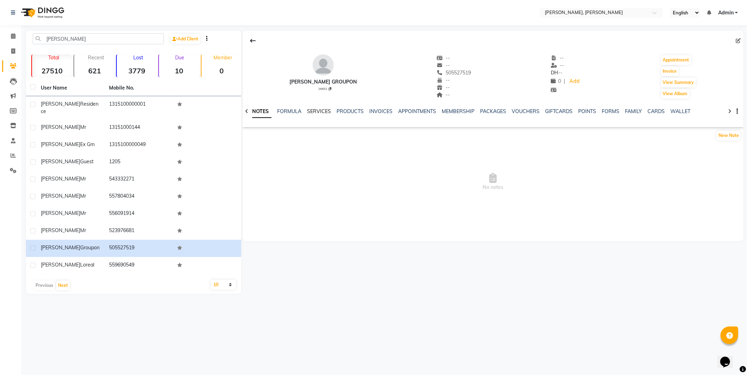
click at [321, 112] on link "SERVICES" at bounding box center [319, 111] width 24 height 6
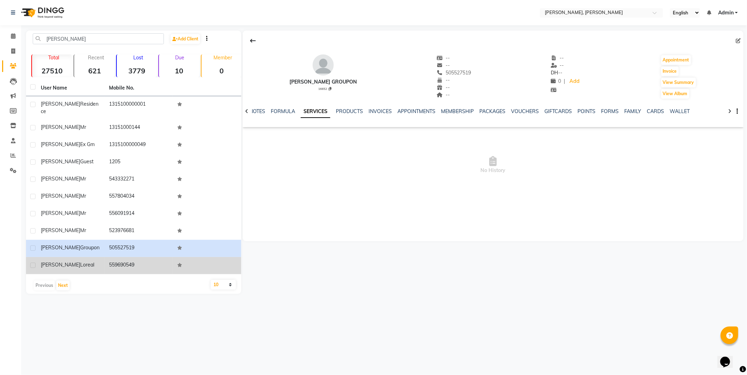
click at [114, 257] on td "559690549" at bounding box center [139, 265] width 68 height 17
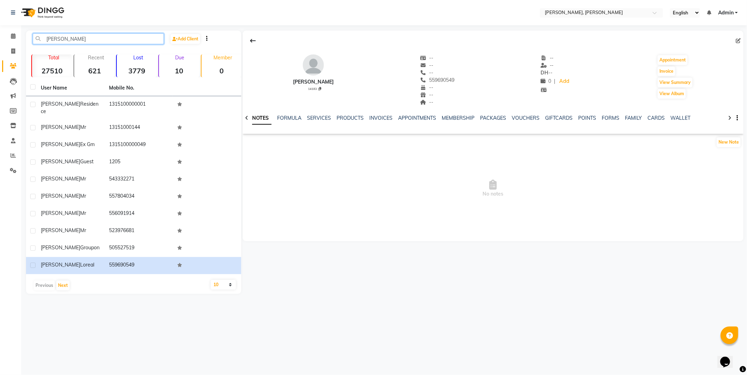
click at [101, 36] on input "[PERSON_NAME]" at bounding box center [98, 38] width 131 height 11
type input "a"
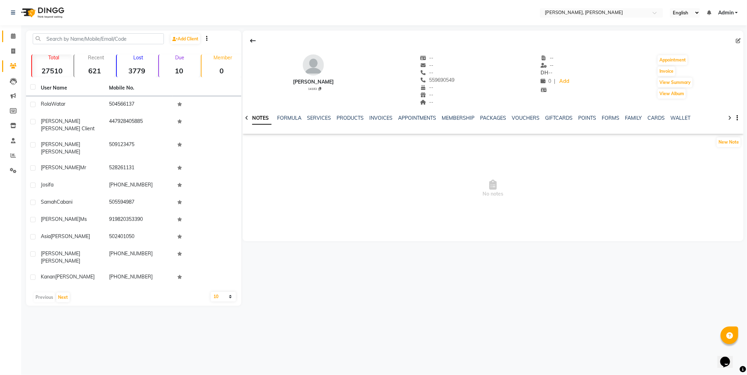
click at [13, 37] on icon at bounding box center [13, 35] width 5 height 5
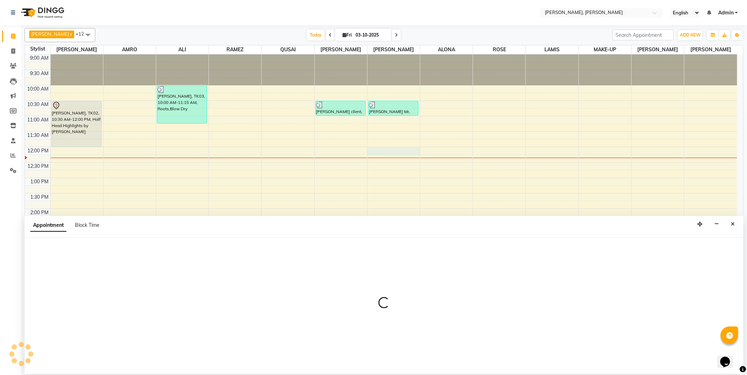
select select "62121"
select select "tentative"
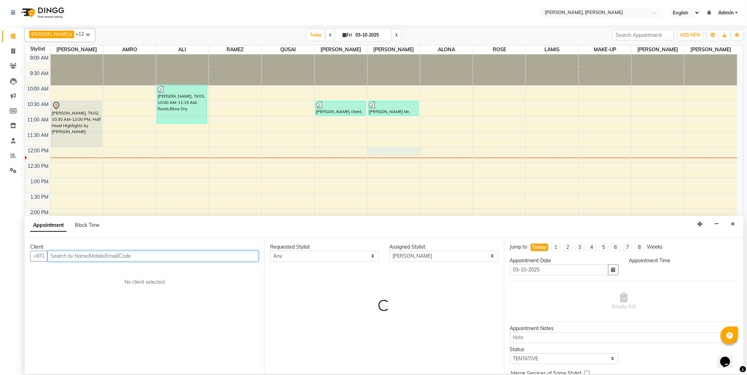
type input "0"
select select "720"
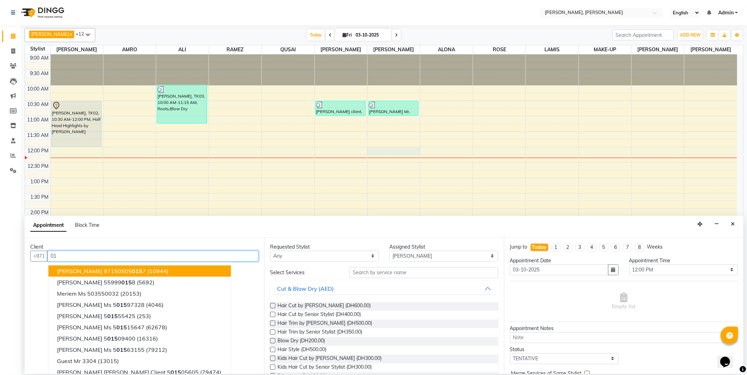
type input "0"
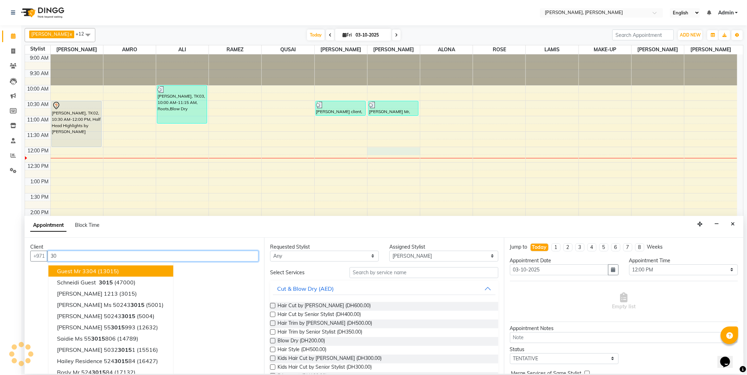
type input "3"
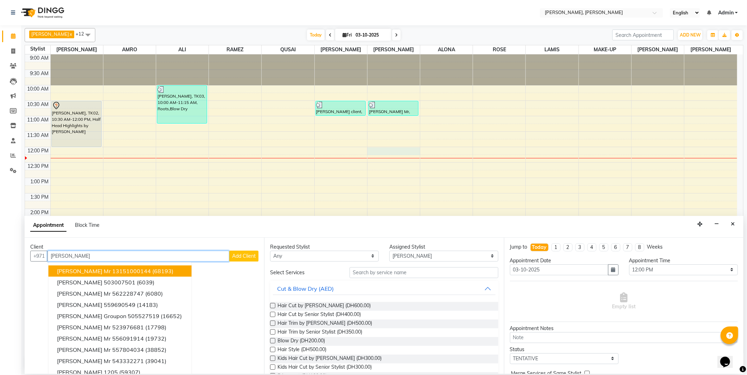
scroll to position [7, 0]
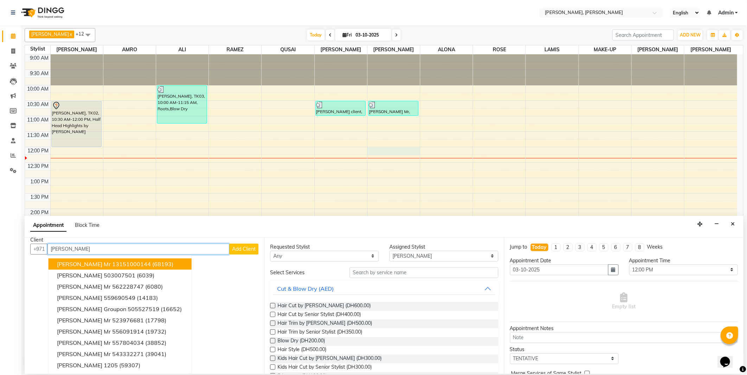
click at [152, 261] on span "(68193)" at bounding box center [162, 264] width 21 height 7
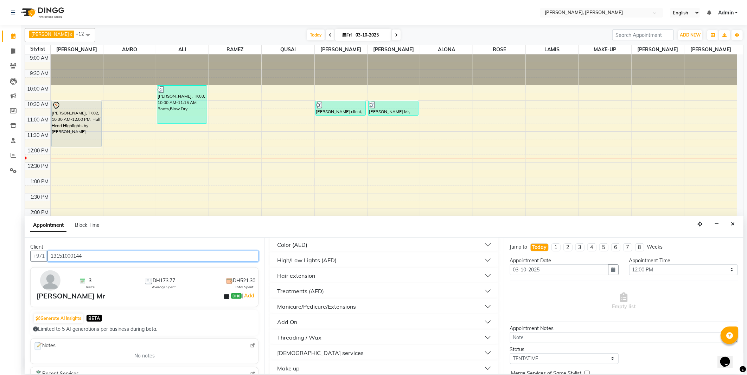
scroll to position [232, 0]
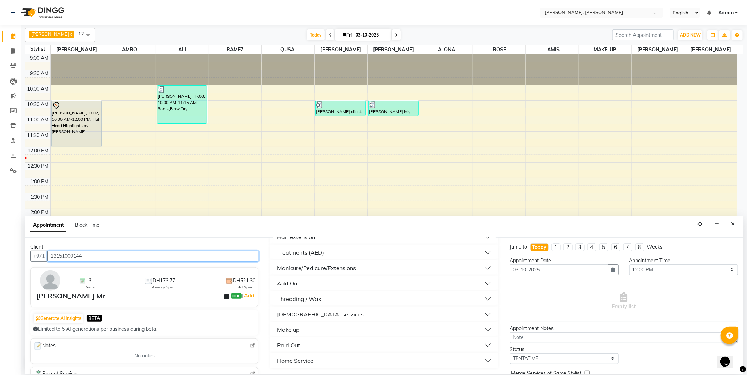
type input "13151000144"
click at [290, 311] on div "[DEMOGRAPHIC_DATA] services" at bounding box center [320, 314] width 86 height 8
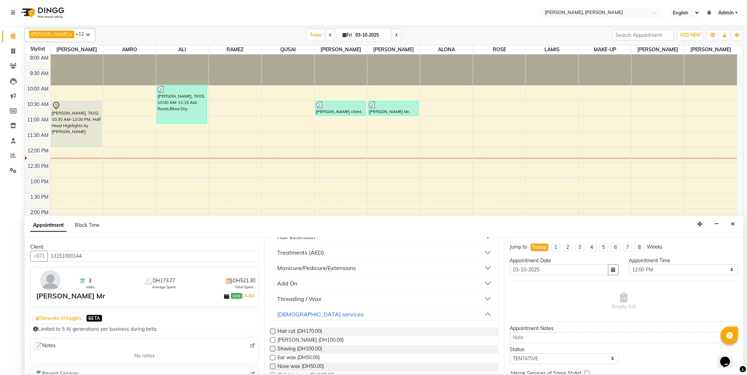
click at [272, 329] on label at bounding box center [272, 331] width 5 height 5
click at [272, 330] on input "checkbox" at bounding box center [272, 332] width 5 height 5
checkbox input "false"
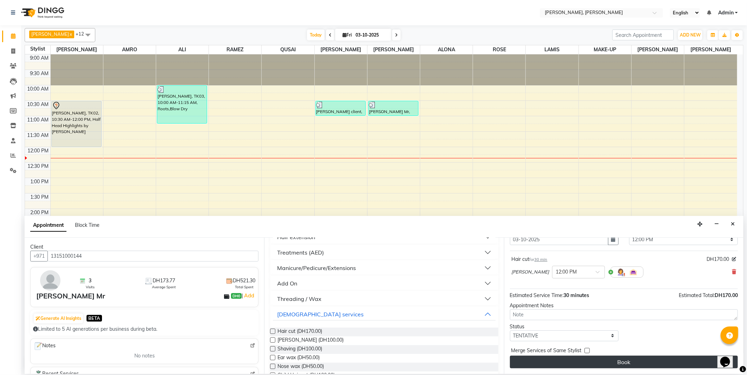
click at [561, 365] on button "Book" at bounding box center [624, 362] width 228 height 13
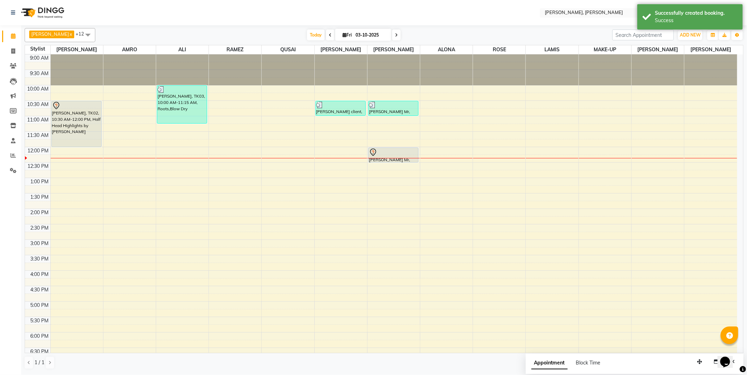
click at [395, 154] on div at bounding box center [393, 152] width 49 height 8
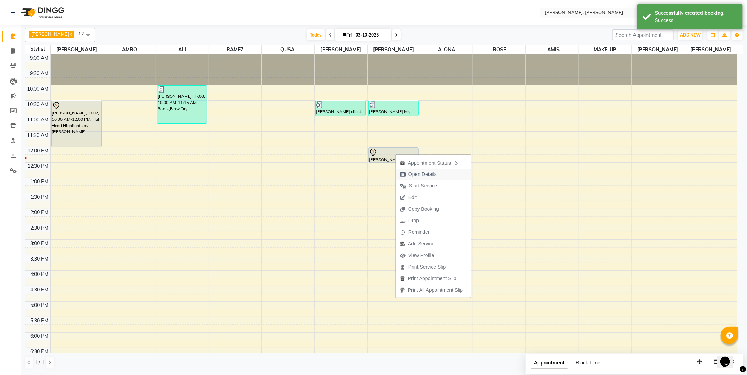
click at [416, 174] on span "Open Details" at bounding box center [422, 174] width 28 height 7
select select "7"
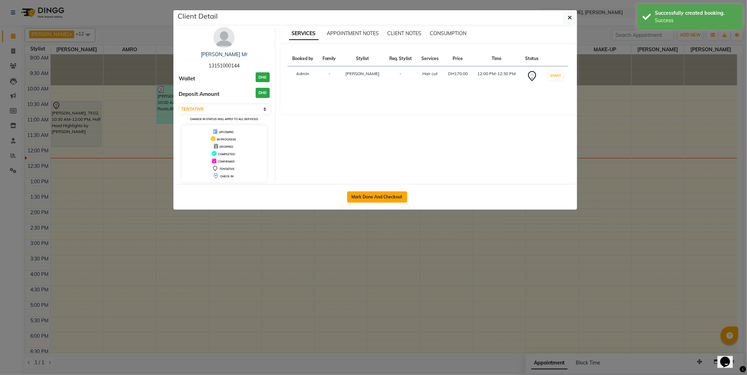
click at [378, 194] on button "Mark Done And Checkout" at bounding box center [377, 197] width 60 height 11
select select "service"
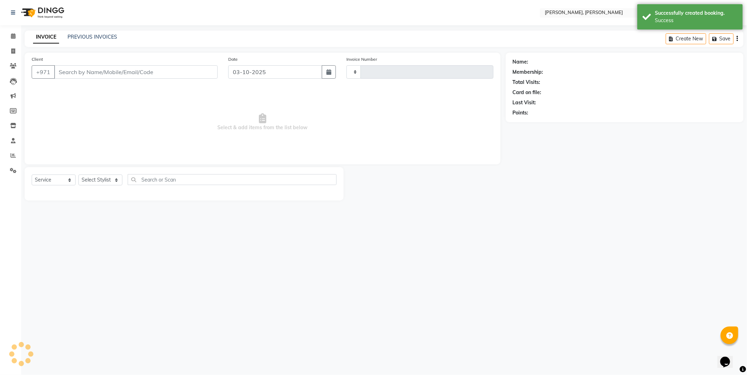
type input "2783"
select select "7142"
type input "13151000144"
select select "62121"
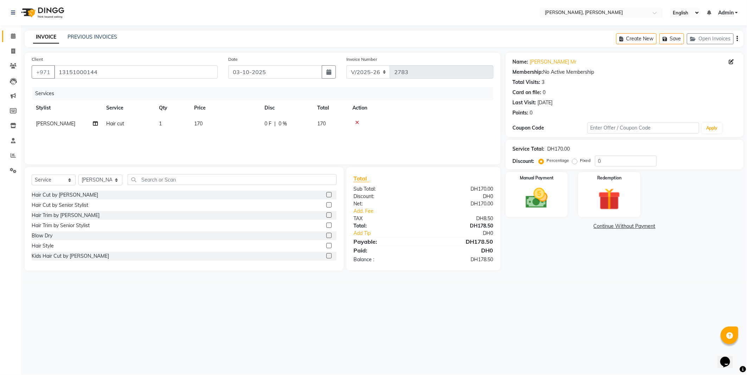
click at [12, 37] on icon at bounding box center [13, 35] width 5 height 5
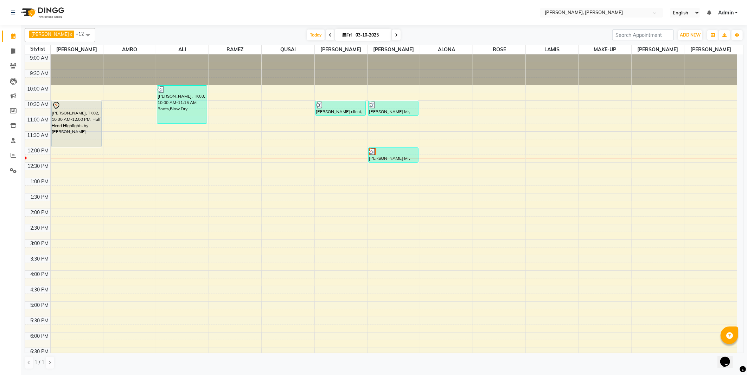
click at [387, 162] on div "[PERSON_NAME] Mr, TK05, 12:00 PM-12:30 PM, Hair cut" at bounding box center [393, 155] width 50 height 14
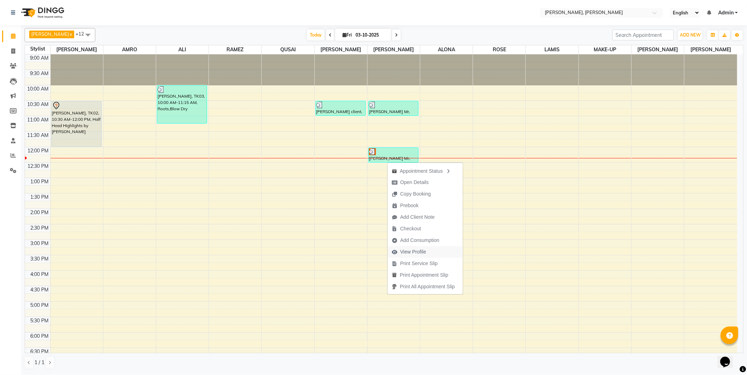
click at [417, 254] on span "View Profile" at bounding box center [413, 252] width 26 height 7
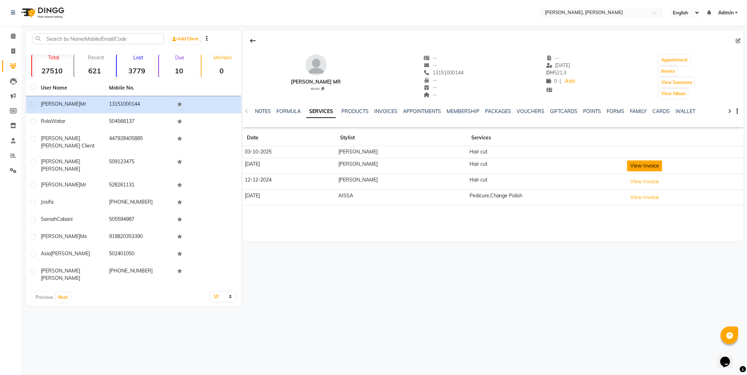
click at [627, 169] on button "View Invoice" at bounding box center [644, 166] width 35 height 11
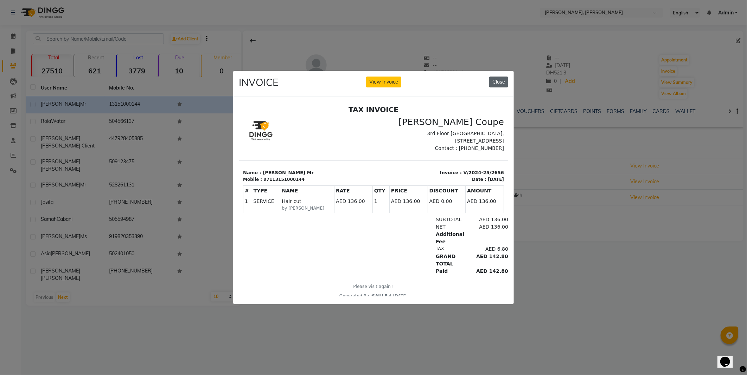
click at [491, 77] on button "Close" at bounding box center [498, 82] width 19 height 11
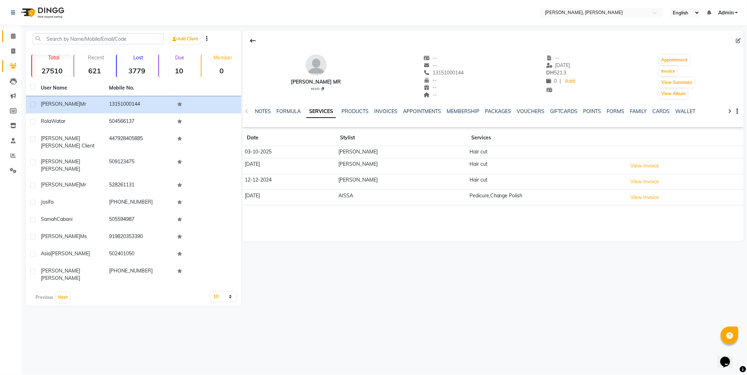
click at [12, 33] on span at bounding box center [13, 36] width 12 height 8
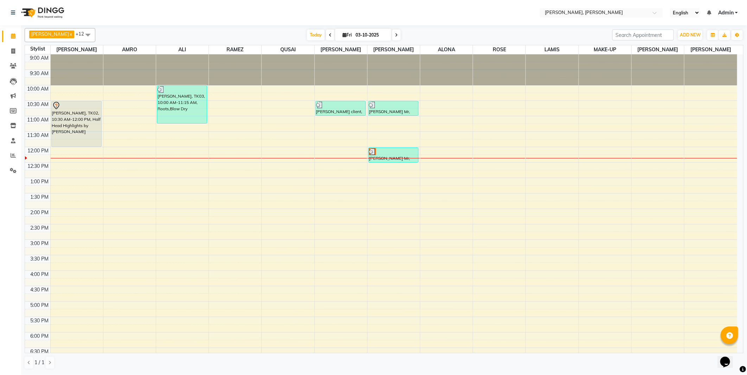
click at [391, 156] on div "[PERSON_NAME] Mr, TK05, 12:00 PM-12:30 PM, Hair cut" at bounding box center [393, 155] width 50 height 14
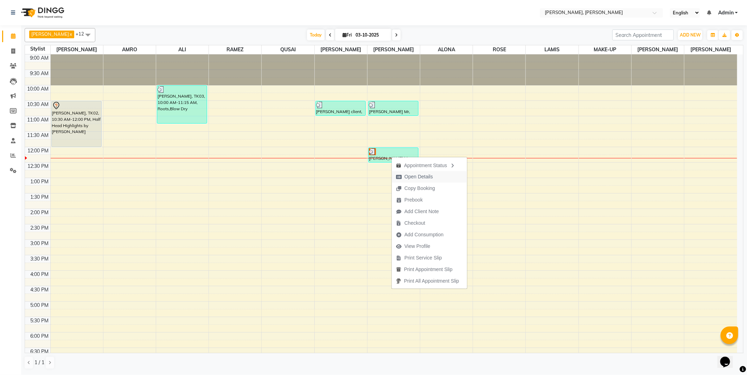
click at [419, 179] on span "Open Details" at bounding box center [418, 176] width 28 height 7
select select "3"
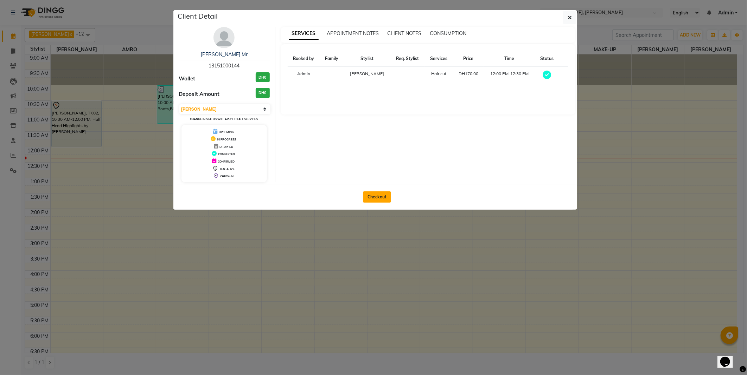
click at [374, 192] on button "Checkout" at bounding box center [377, 197] width 28 height 11
select select "service"
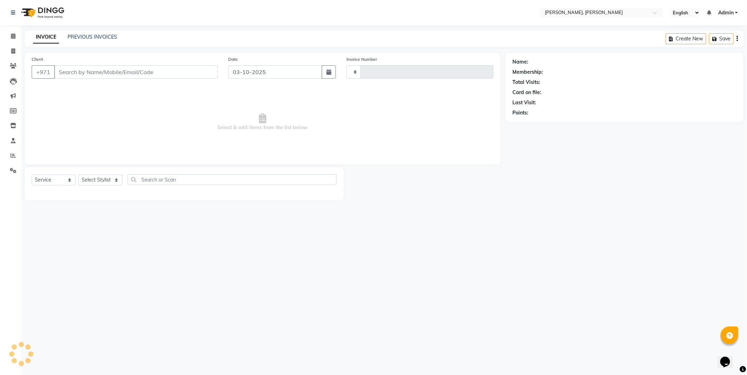
type input "2783"
select select "7142"
type input "13151000144"
select select "62121"
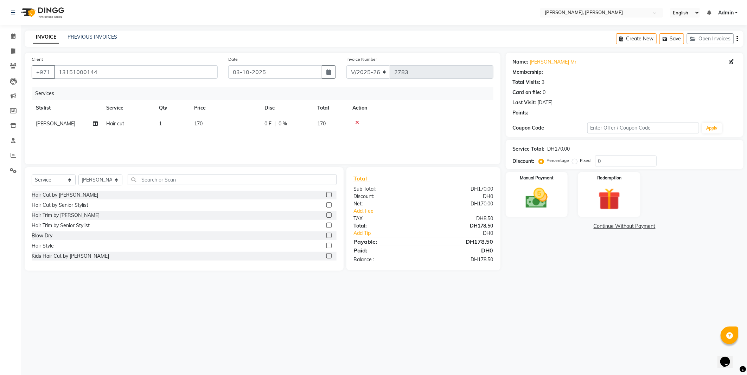
click at [211, 125] on td "170" at bounding box center [225, 124] width 70 height 16
select select "62121"
click at [239, 125] on input "170" at bounding box center [258, 125] width 62 height 11
type input "1"
type input "50"
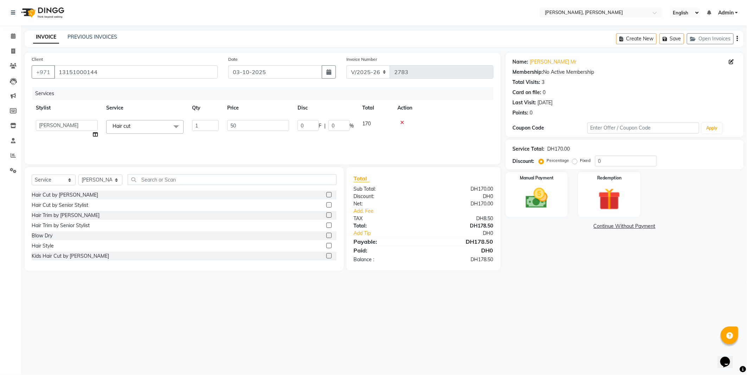
click at [267, 142] on div "Services Stylist Service Qty Price Disc Total Action [PERSON_NAME] [PERSON_NAME…" at bounding box center [263, 122] width 462 height 70
click at [534, 208] on img at bounding box center [537, 198] width 38 height 27
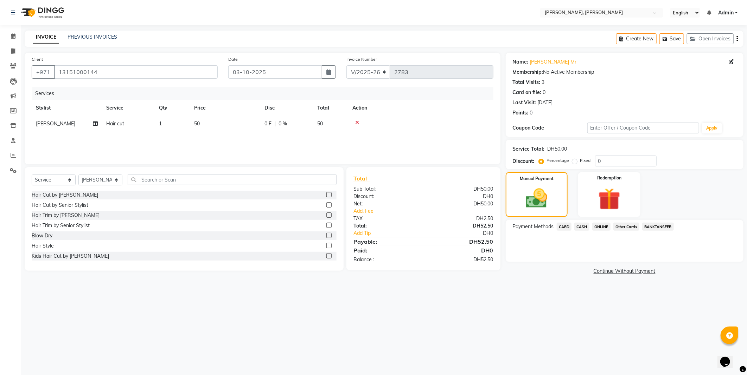
click at [561, 226] on span "CARD" at bounding box center [563, 227] width 15 height 8
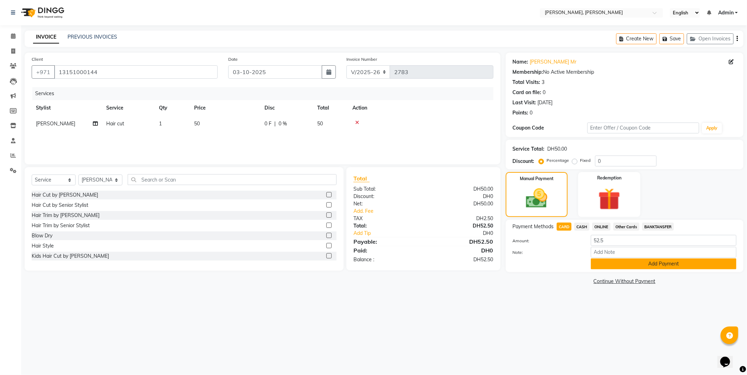
click at [610, 265] on button "Add Payment" at bounding box center [664, 264] width 146 height 11
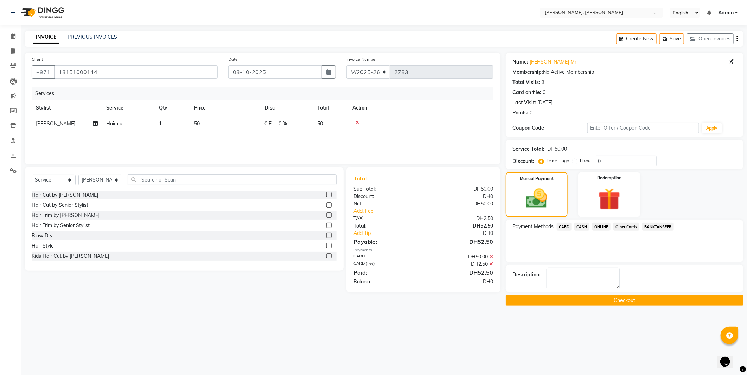
click at [609, 300] on button "Checkout" at bounding box center [625, 300] width 238 height 11
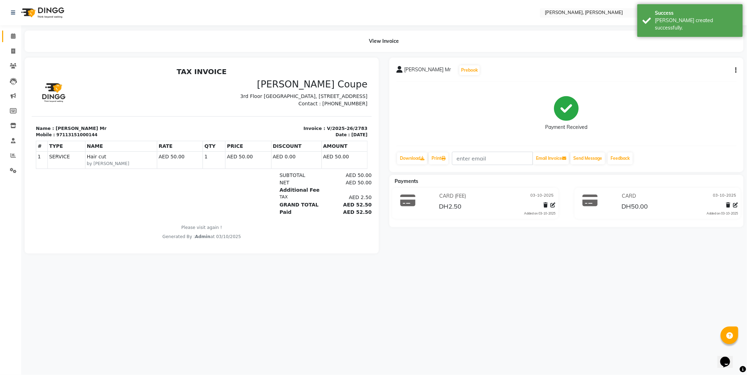
click at [13, 36] on icon at bounding box center [13, 35] width 5 height 5
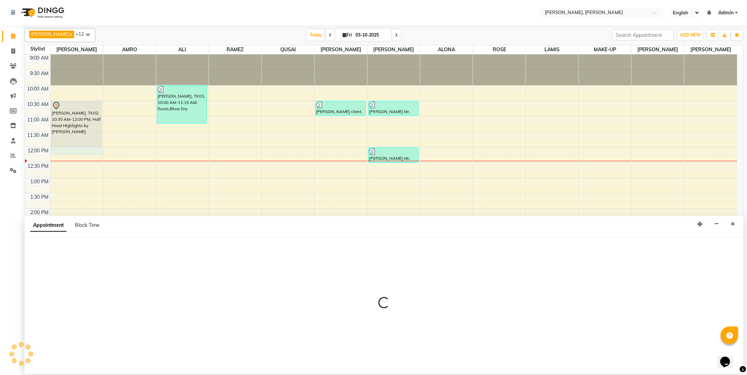
select select "59729"
select select "720"
select select "tentative"
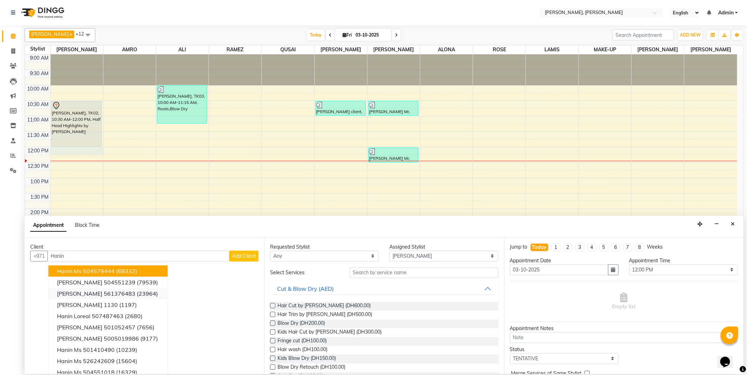
click at [111, 293] on ngb-highlight "561376483" at bounding box center [120, 293] width 32 height 7
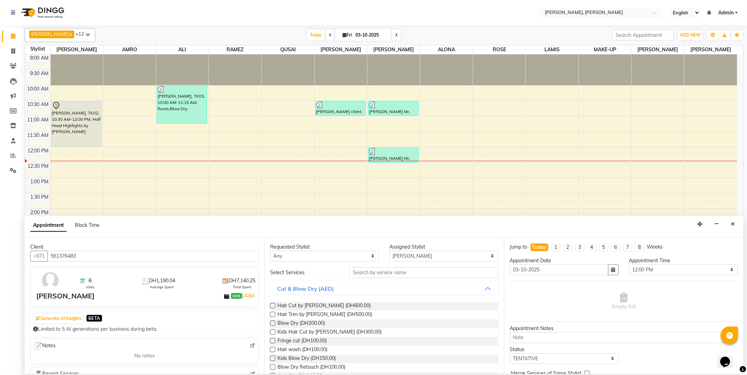
type input "561376483"
click at [309, 255] on select "Any [PERSON_NAME] [PERSON_NAME] ALYA [PERSON_NAME] AMRO [PERSON_NAME] [PERSON_N…" at bounding box center [324, 256] width 109 height 11
select select "93336"
click at [270, 251] on select "Any [PERSON_NAME] [PERSON_NAME] ALYA [PERSON_NAME] AMRO [PERSON_NAME] [PERSON_N…" at bounding box center [324, 256] width 109 height 11
select select "93336"
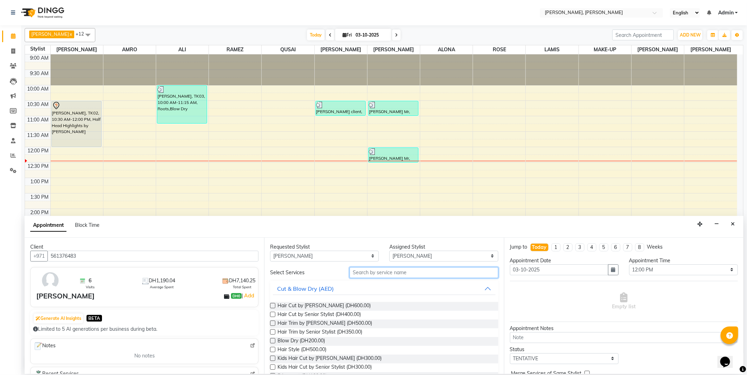
click at [366, 272] on input "text" at bounding box center [423, 273] width 148 height 11
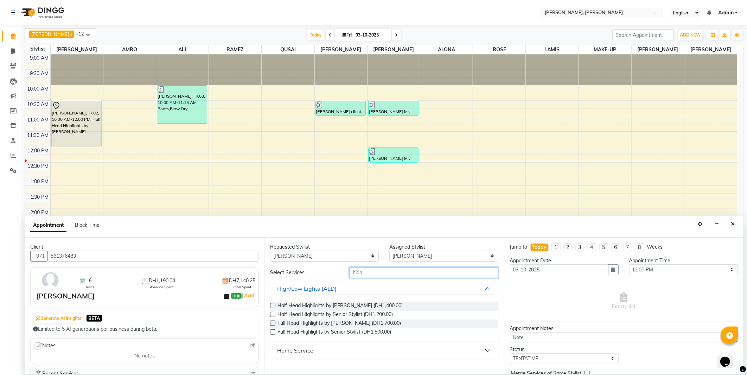
type input "high"
click at [273, 315] on label at bounding box center [272, 314] width 5 height 5
click at [273, 315] on input "checkbox" at bounding box center [272, 315] width 5 height 5
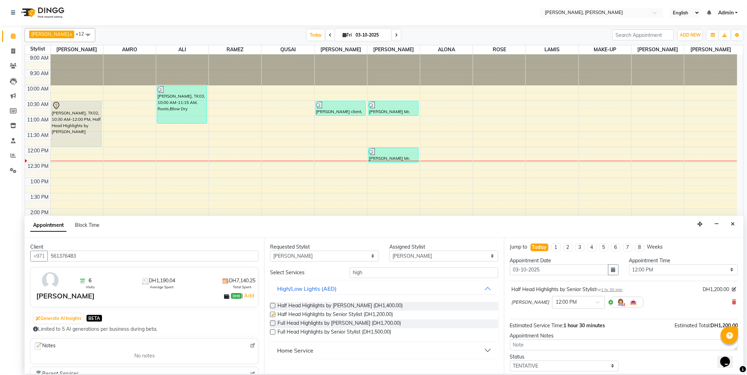
checkbox input "false"
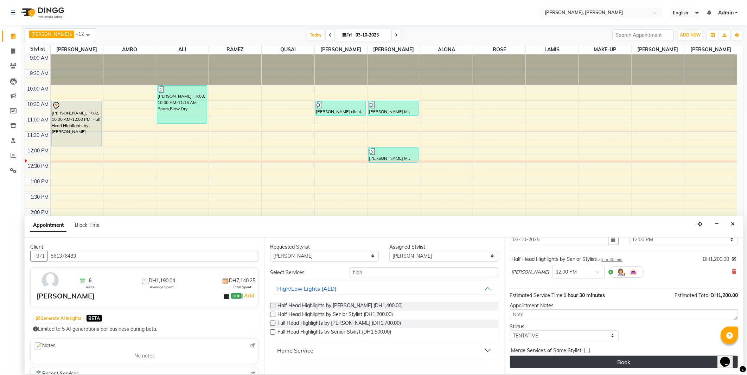
click at [572, 363] on button "Book" at bounding box center [624, 362] width 228 height 13
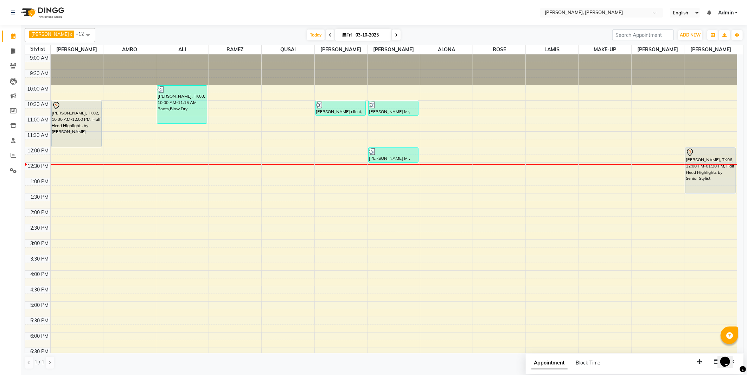
click at [79, 158] on td at bounding box center [393, 159] width 687 height 8
click at [79, 162] on div at bounding box center [77, 159] width 52 height 8
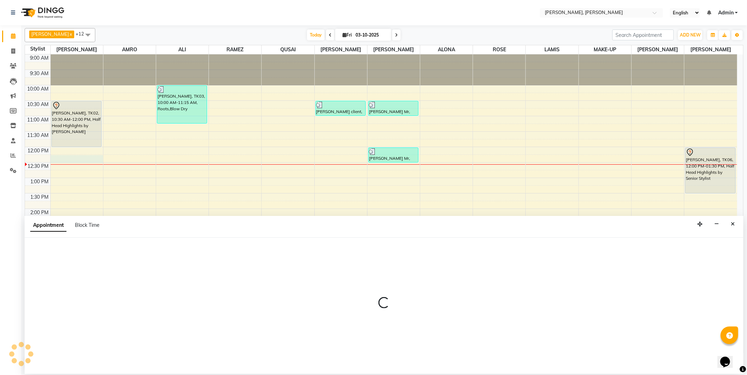
select select "59729"
select select "735"
select select "tentative"
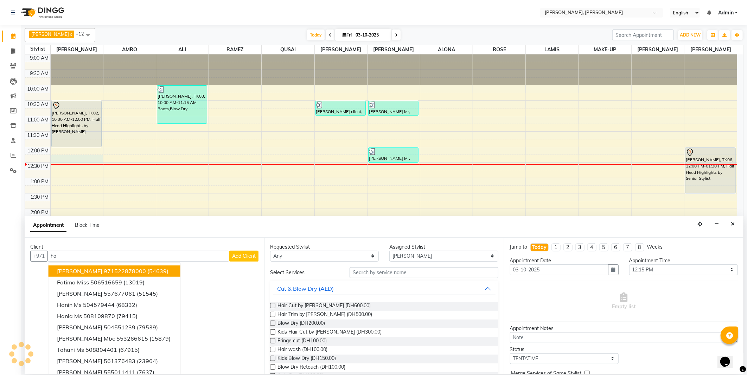
type input "h"
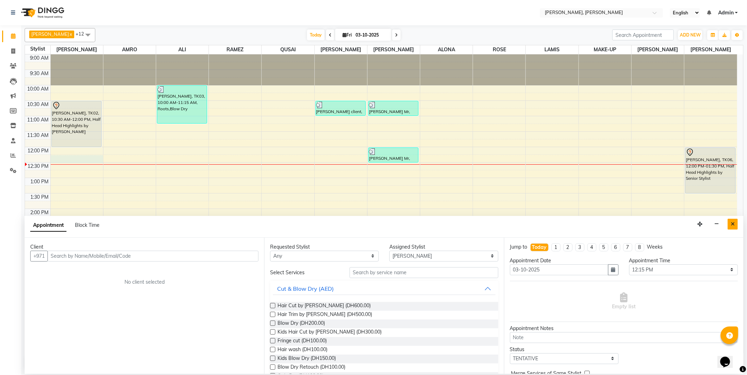
click at [731, 226] on icon "Close" at bounding box center [732, 224] width 4 height 5
